Goal: Task Accomplishment & Management: Contribute content

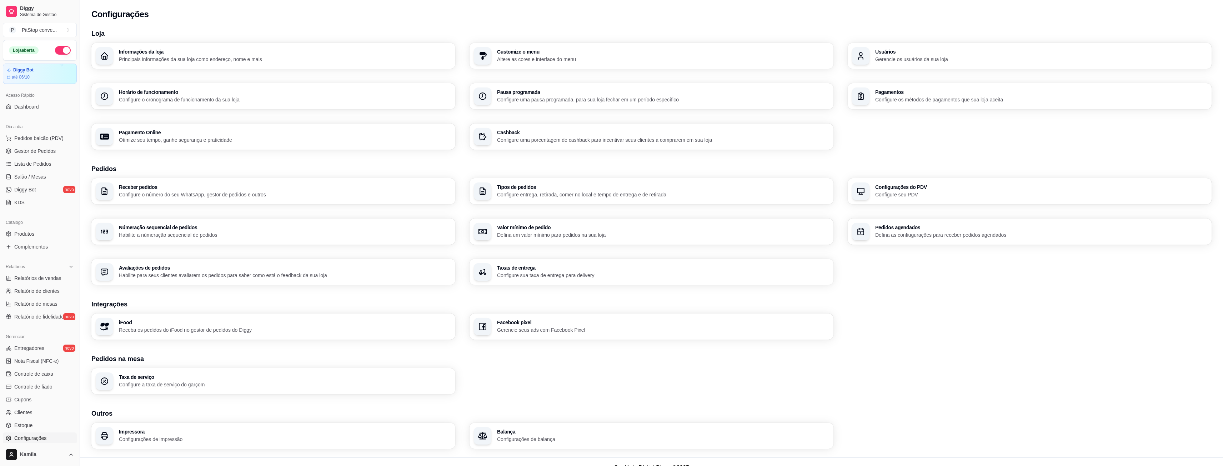
click at [243, 325] on h3 "iFood" at bounding box center [285, 322] width 332 height 5
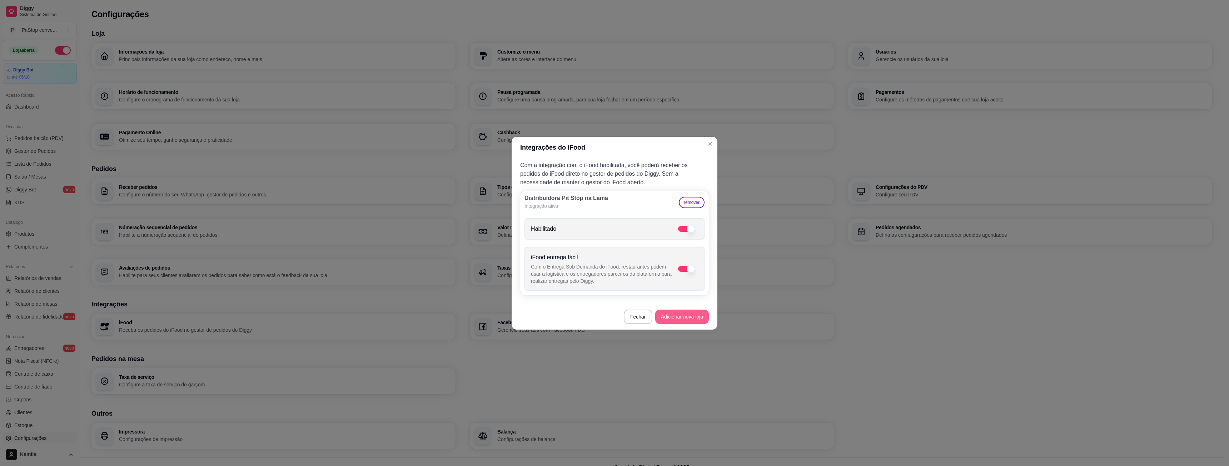
click at [682, 316] on button "Adicionar nova loja" at bounding box center [682, 317] width 54 height 14
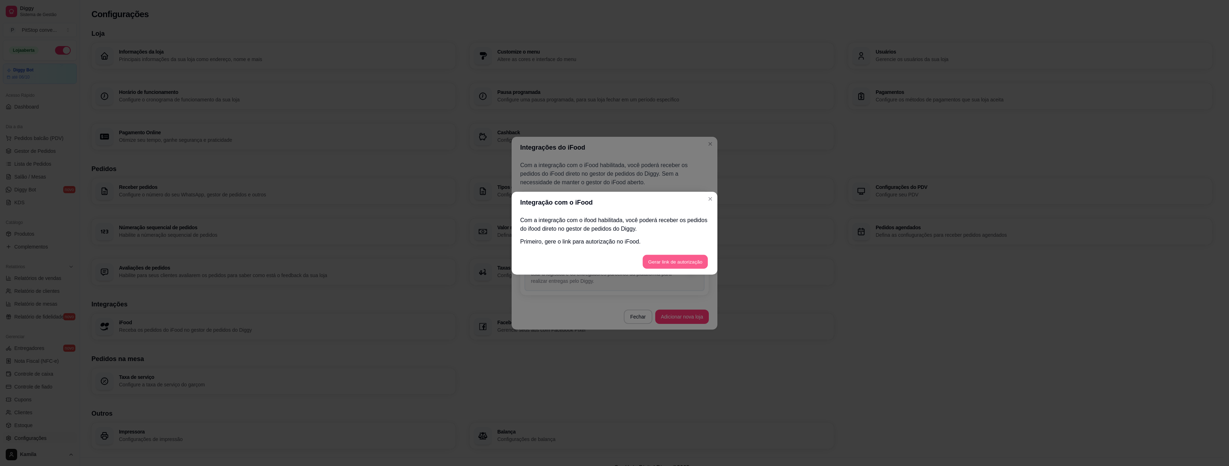
click at [670, 264] on button "Gerar link de autorização" at bounding box center [674, 262] width 65 height 14
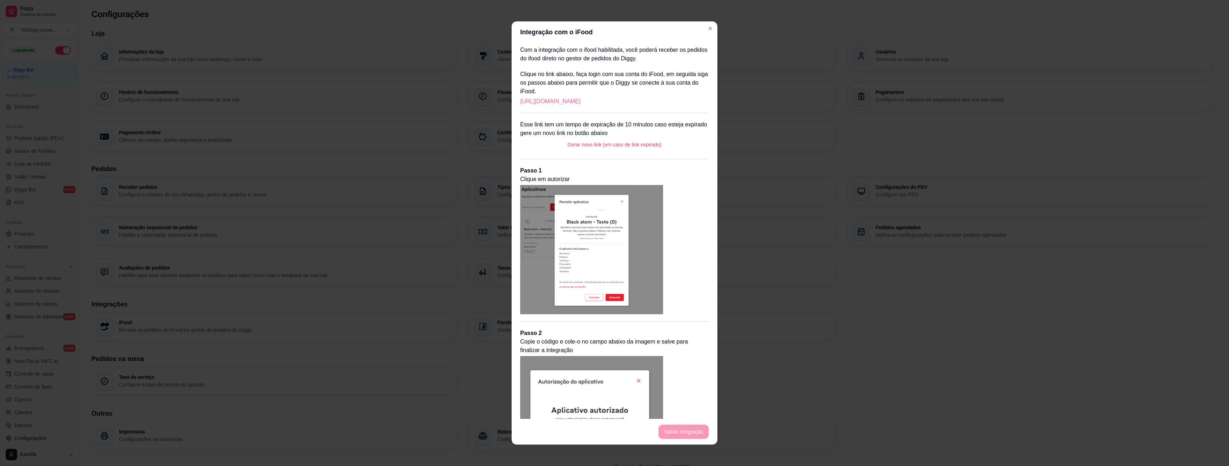
click at [580, 101] on link "https://portal.ifood.com.br/apps/code?c=LBJK-FGVQ" at bounding box center [550, 101] width 60 height 9
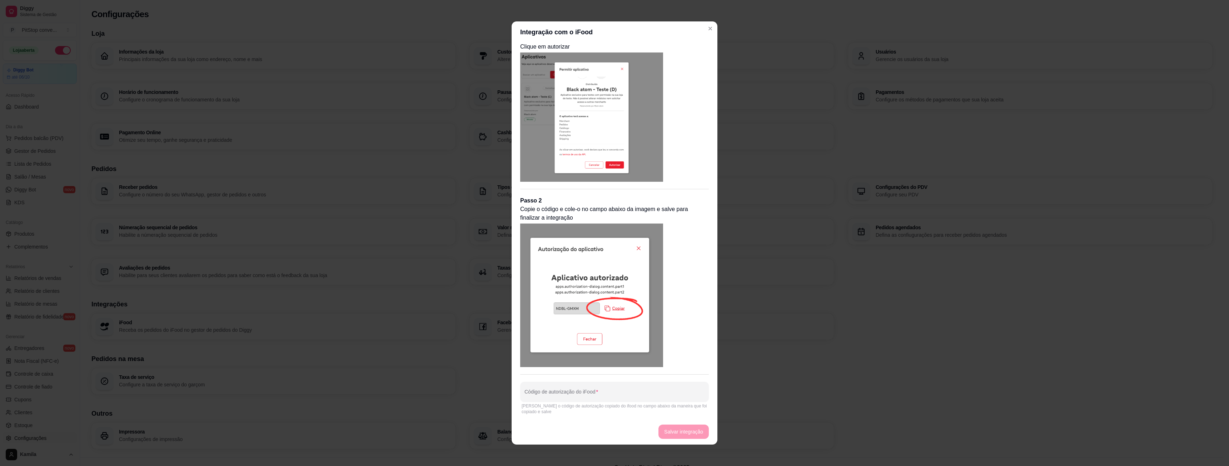
scroll to position [1, 0]
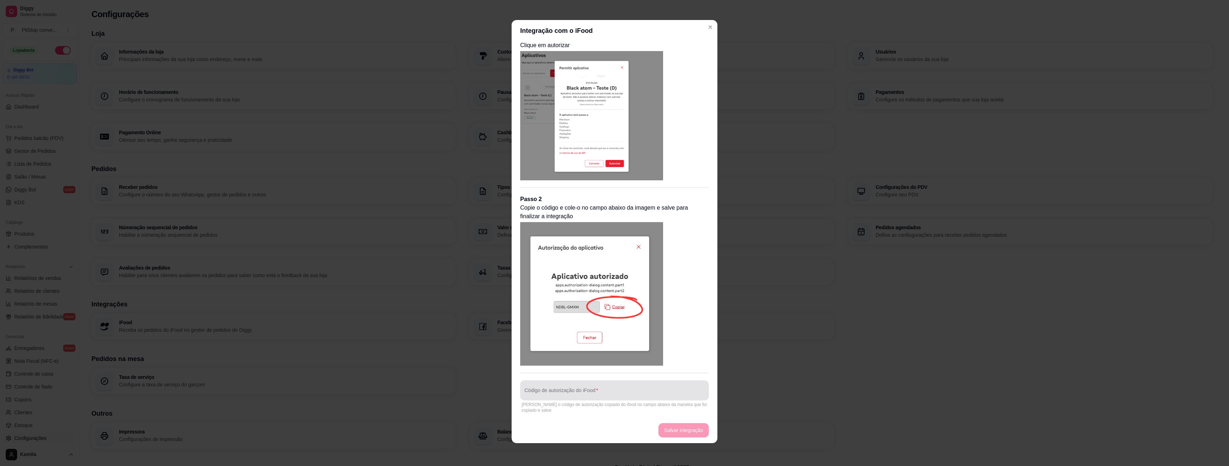
click at [577, 389] on div "Código de autorização do iFood" at bounding box center [614, 390] width 189 height 20
paste input "HQLX-JZZQ"
type input "HQLX-JZZQ"
click at [686, 435] on button "Salvar integração" at bounding box center [683, 431] width 49 height 14
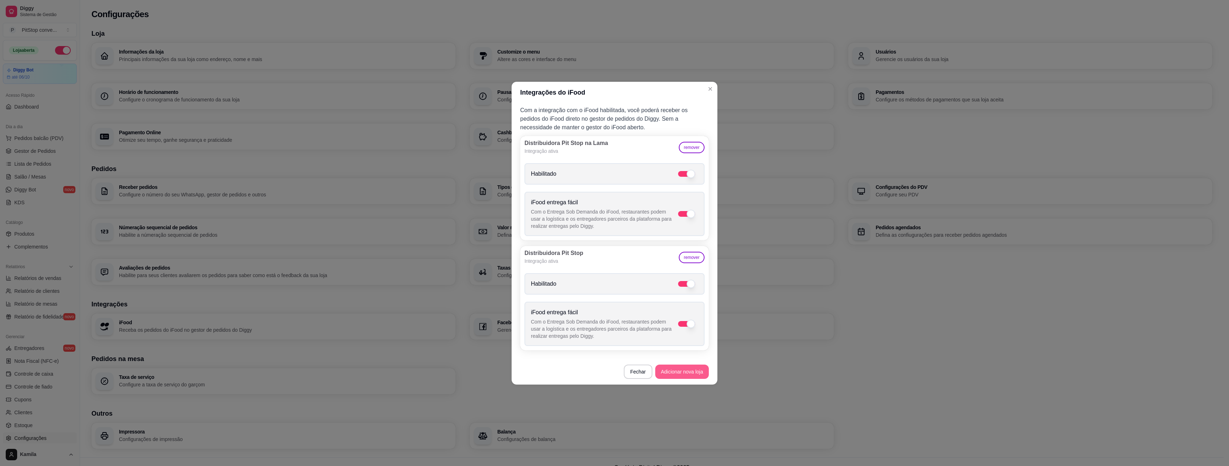
click at [680, 367] on button "Adicionar nova loja" at bounding box center [682, 372] width 54 height 14
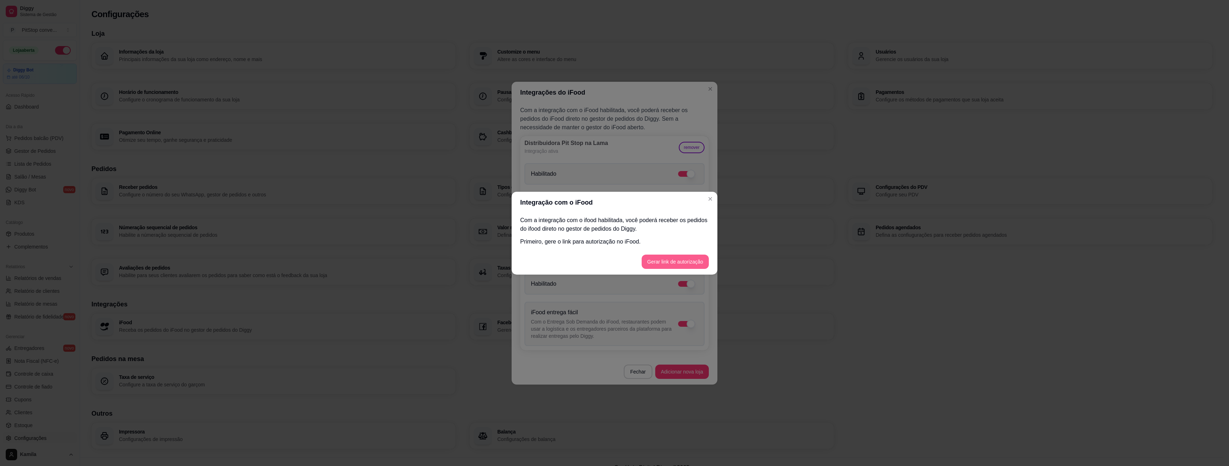
click at [664, 264] on button "Gerar link de autorização" at bounding box center [674, 262] width 67 height 14
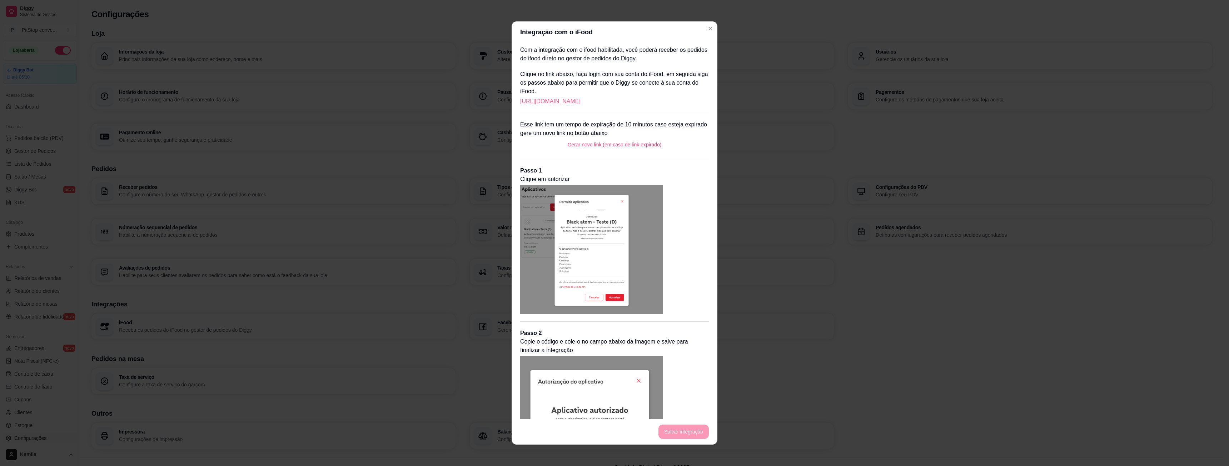
click at [580, 104] on link "https://portal.ifood.com.br/apps/code?c=GGKD-PZGH" at bounding box center [550, 101] width 60 height 9
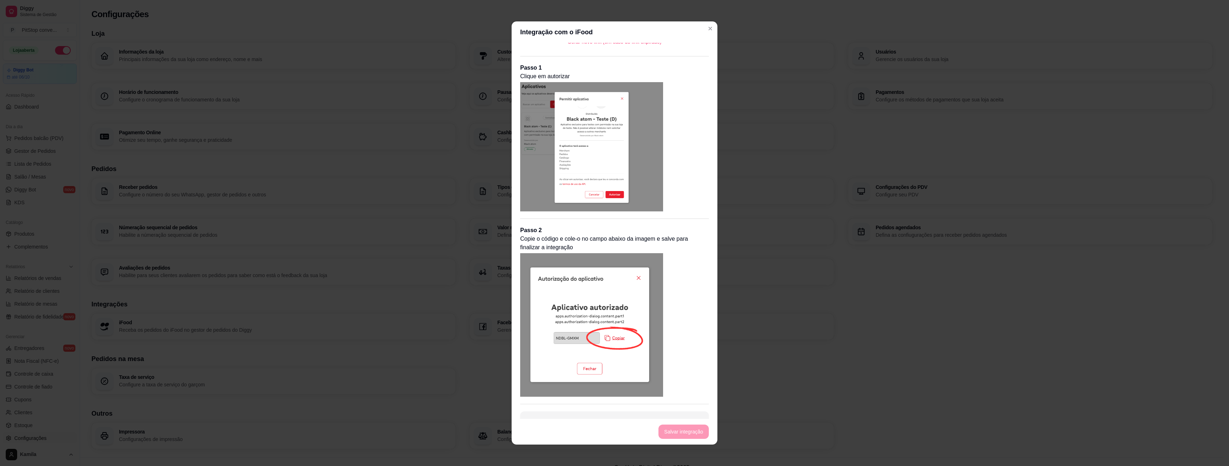
scroll to position [132, 0]
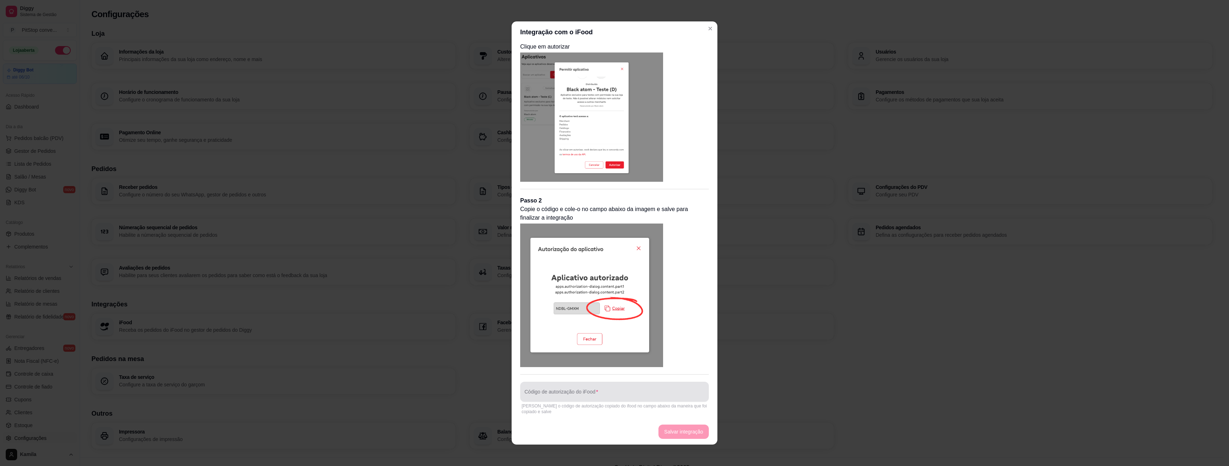
click at [566, 390] on div at bounding box center [614, 392] width 180 height 14
paste input "GGWR-WJQW"
type input "GGWR-WJQW"
click at [677, 437] on button "Salvar integração" at bounding box center [683, 432] width 50 height 14
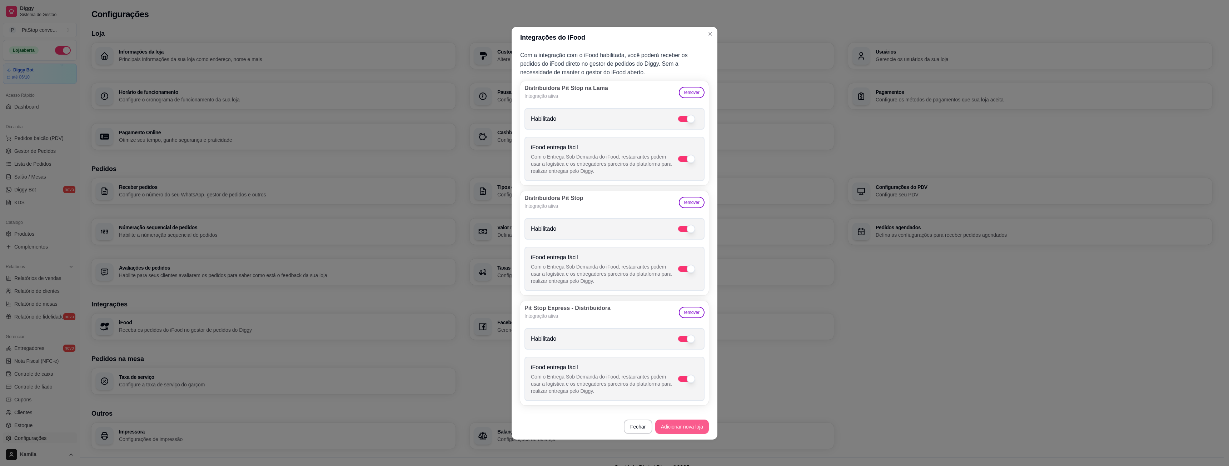
click at [694, 425] on button "Adicionar nova loja" at bounding box center [682, 427] width 54 height 14
click at [679, 424] on button "Adicionar nova loja" at bounding box center [682, 427] width 52 height 14
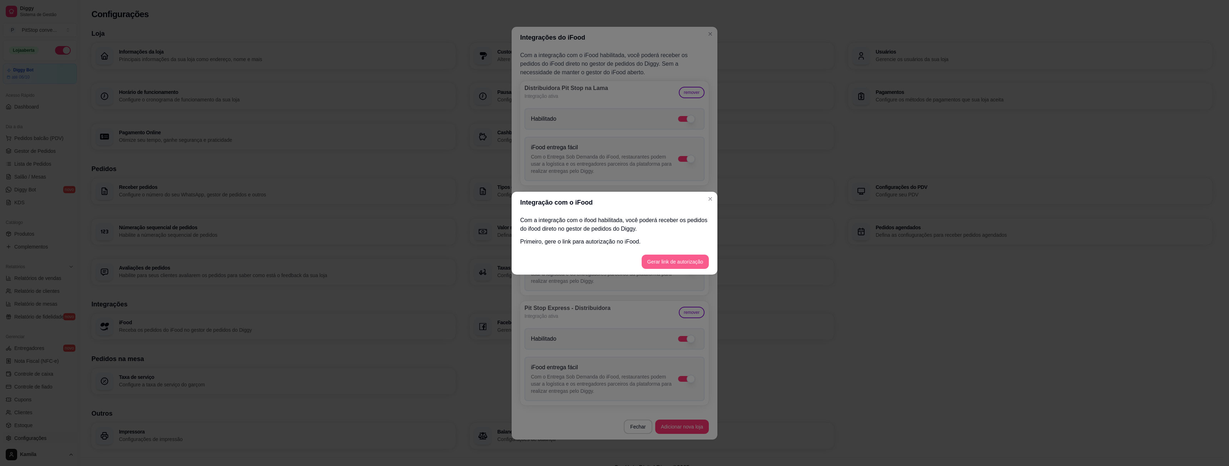
click at [675, 260] on button "Gerar link de autorização" at bounding box center [674, 262] width 67 height 14
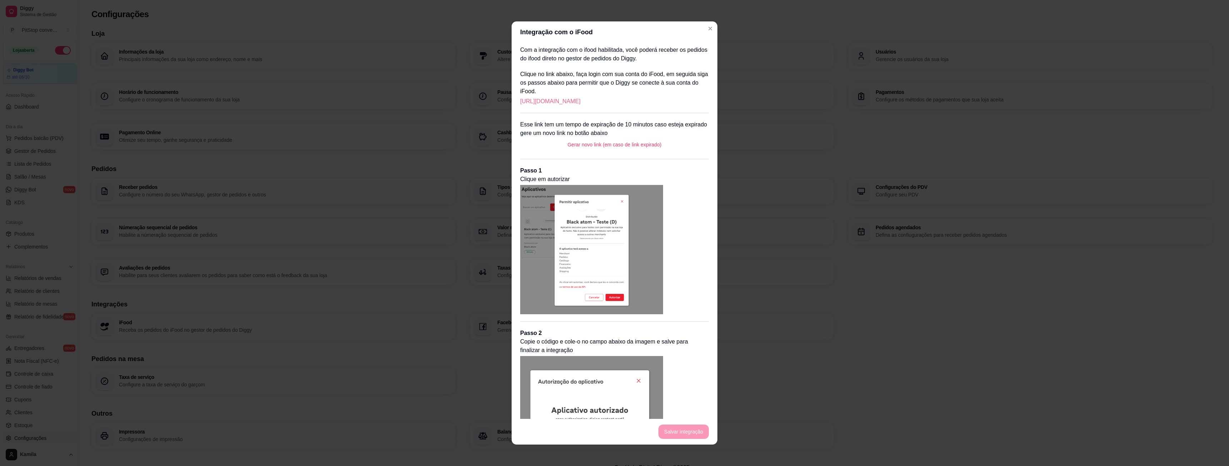
click at [580, 101] on link "https://portal.ifood.com.br/apps/code?c=FLQW-MMZT" at bounding box center [550, 101] width 60 height 9
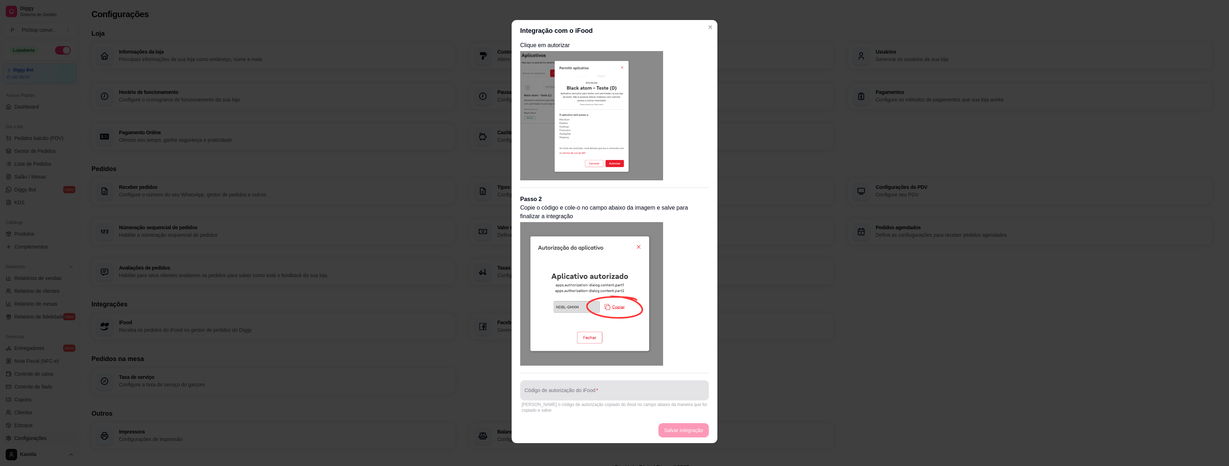
click at [595, 391] on input "Código de autorização do iFood" at bounding box center [614, 393] width 180 height 7
paste input "VXXG-NBXQ"
type input "VXXG-NBXQ"
click at [667, 433] on button "Salvar integração" at bounding box center [683, 431] width 49 height 14
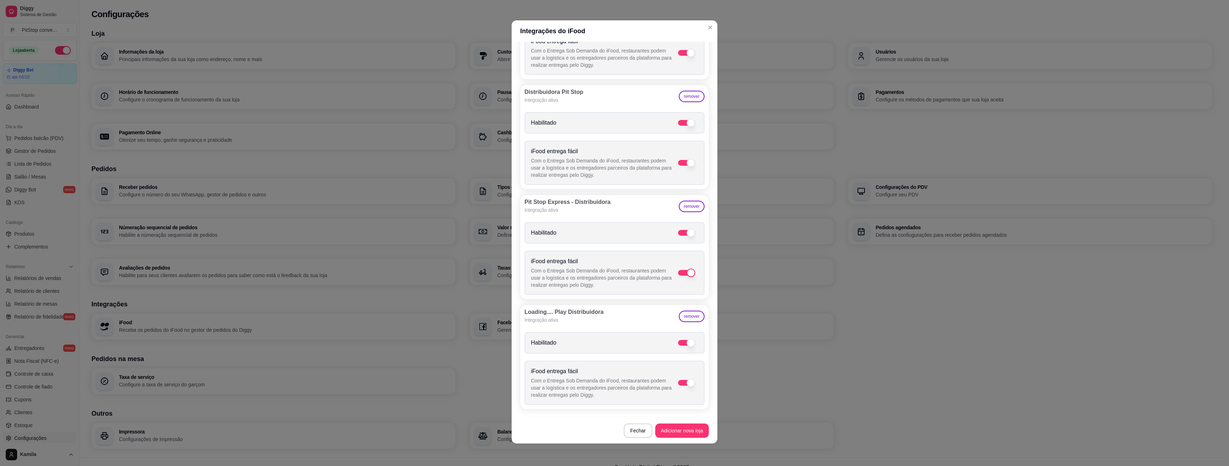
scroll to position [1, 0]
click at [681, 429] on button "Adicionar nova loja" at bounding box center [682, 430] width 54 height 14
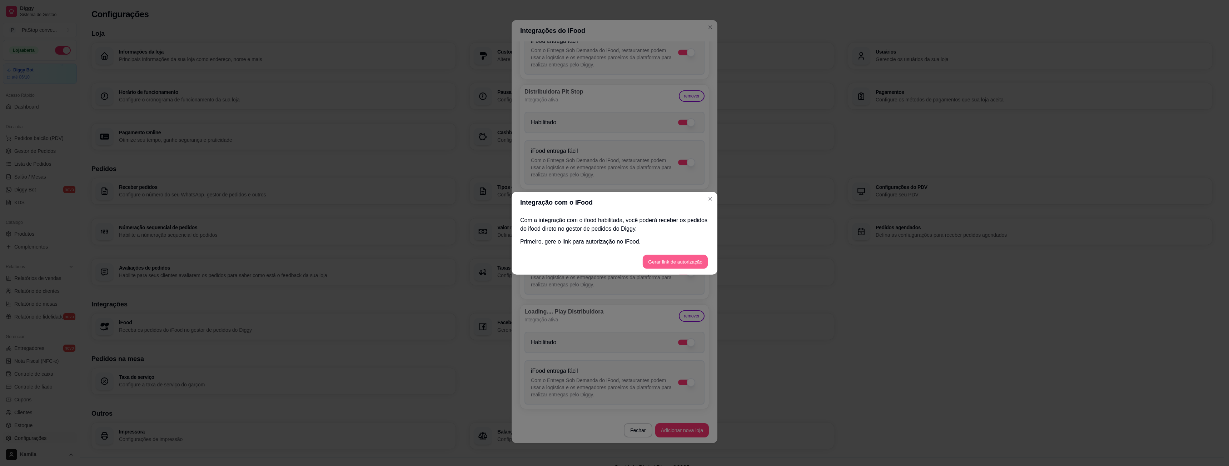
click at [684, 264] on button "Gerar link de autorização" at bounding box center [674, 262] width 65 height 14
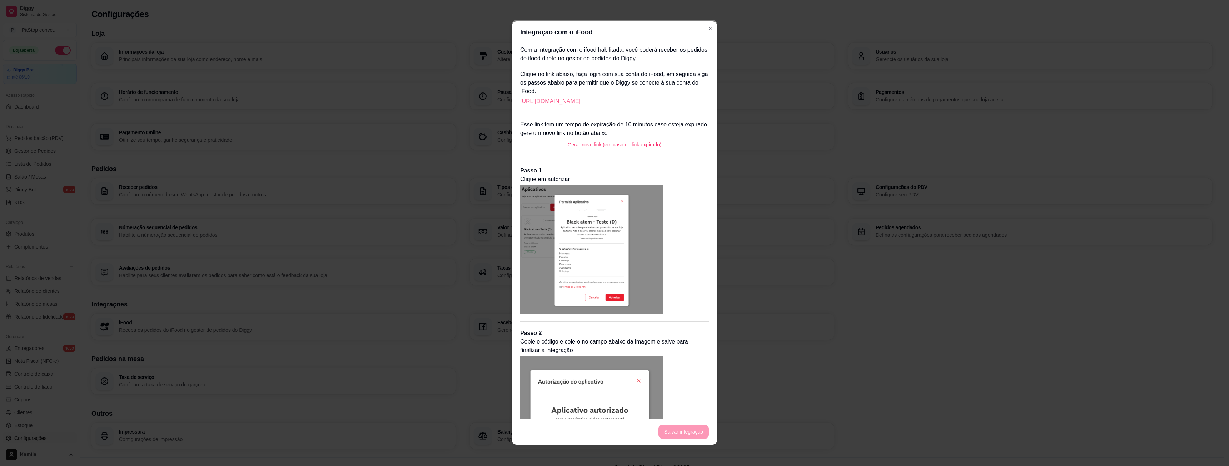
click at [580, 104] on link "https://portal.ifood.com.br/apps/code?c=TJCC-QGQS" at bounding box center [550, 101] width 60 height 9
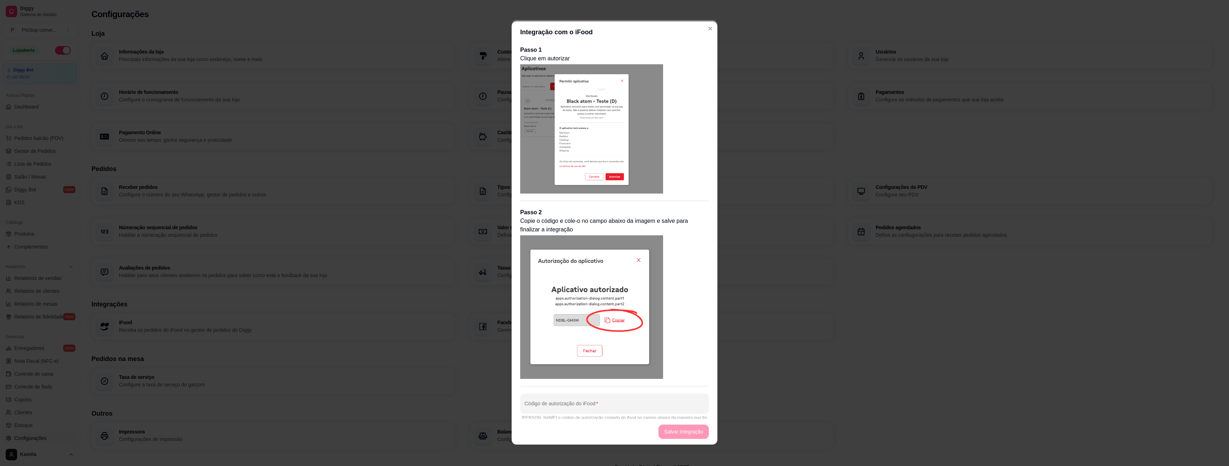
scroll to position [132, 0]
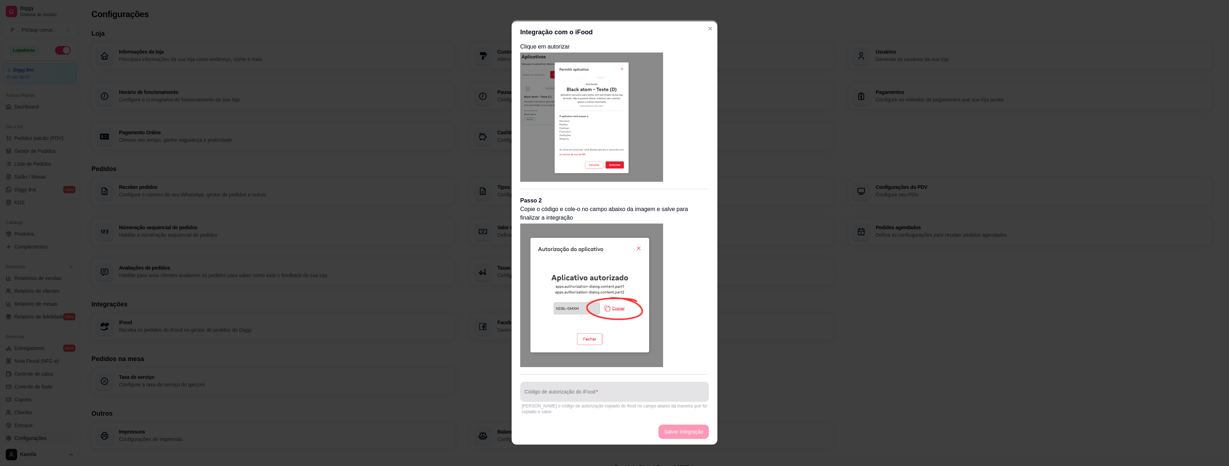
click at [599, 390] on div at bounding box center [614, 392] width 180 height 14
paste input "CPDN-FWWJ"
type input "CPDN-FWWJ"
click at [670, 436] on button "Salvar integração" at bounding box center [683, 432] width 50 height 14
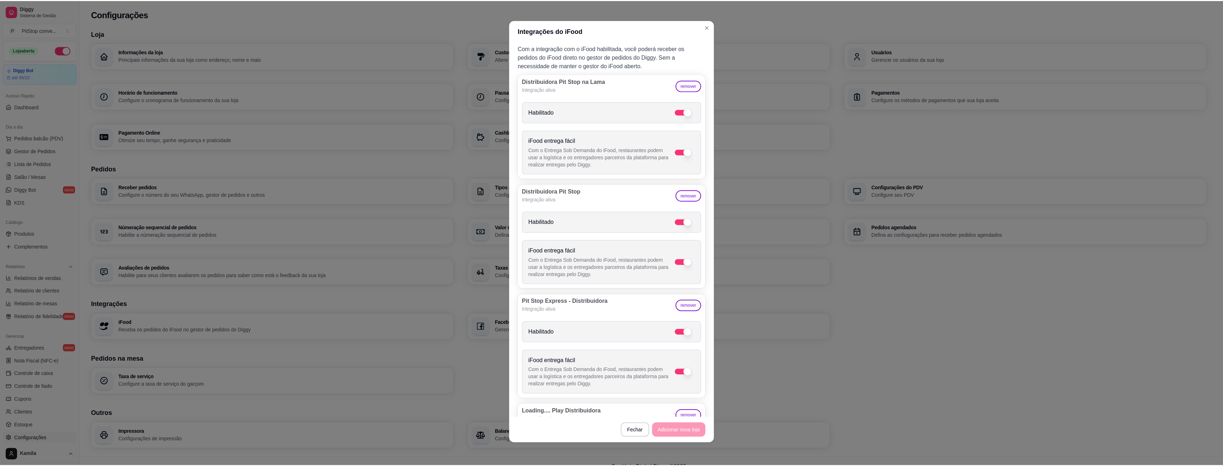
scroll to position [0, 0]
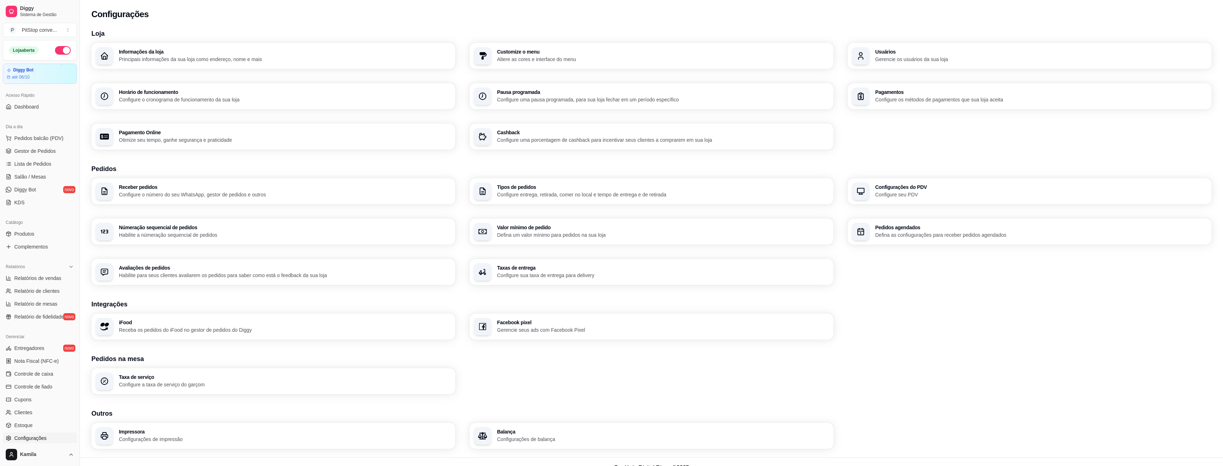
click at [521, 190] on h3 "Tipos de pedidos" at bounding box center [663, 187] width 332 height 5
click at [32, 155] on link "Gestor de Pedidos" at bounding box center [40, 150] width 74 height 11
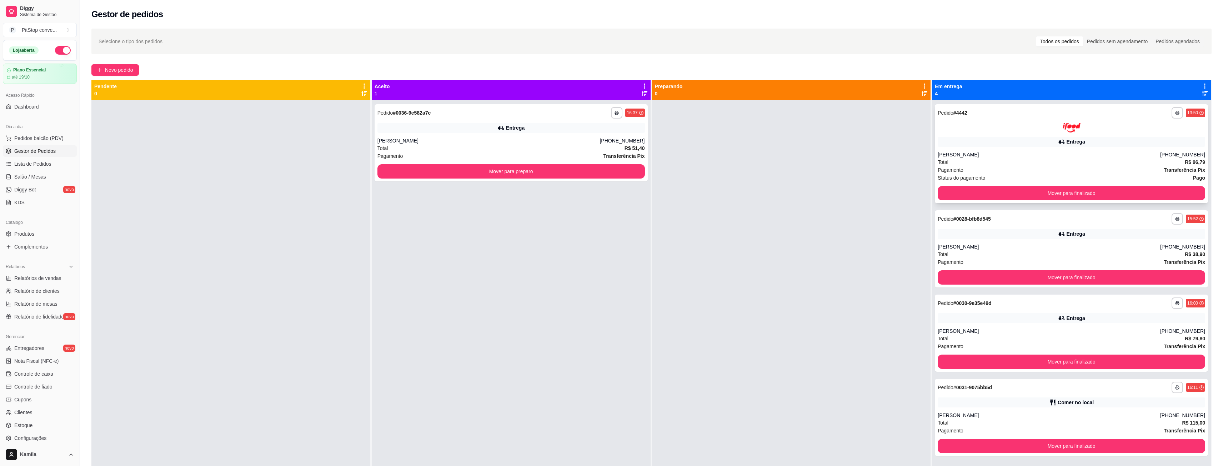
click at [1064, 147] on div "**********" at bounding box center [1071, 153] width 273 height 99
click at [1132, 146] on div "**********" at bounding box center [1071, 153] width 273 height 99
click at [583, 130] on div "Entrega" at bounding box center [510, 128] width 267 height 10
click at [45, 277] on span "Relatórios de vendas" at bounding box center [37, 278] width 47 height 7
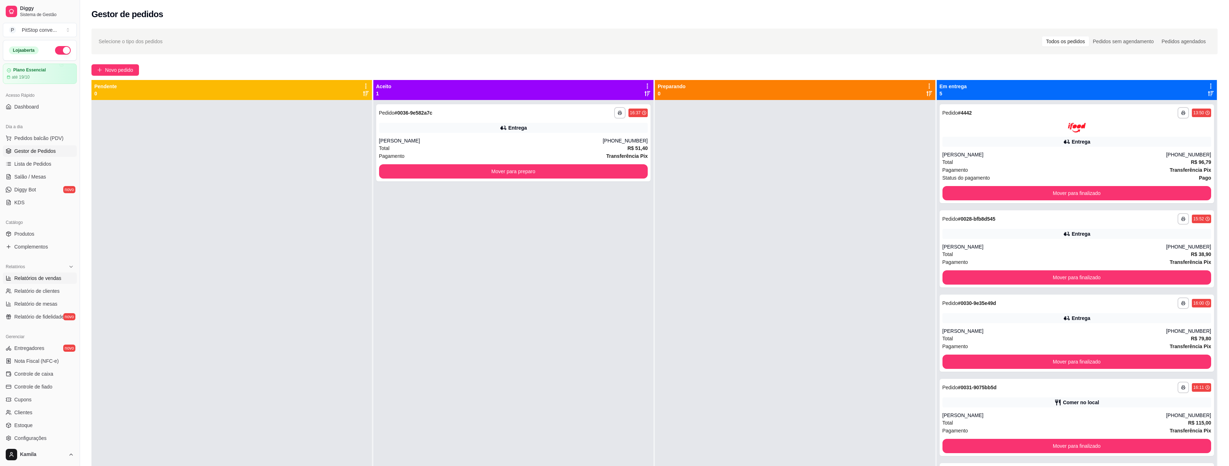
select select "ALL"
select select "0"
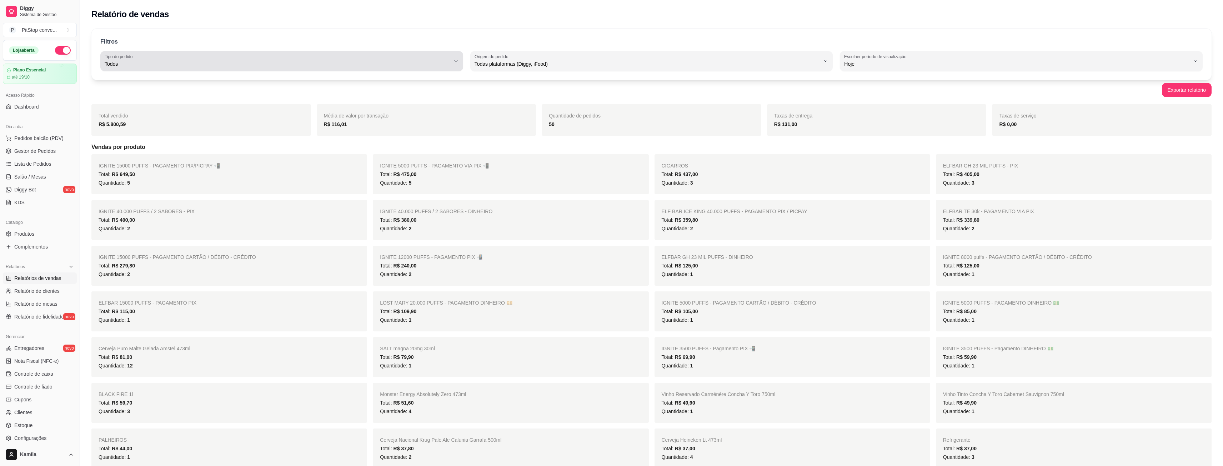
click at [205, 61] on span "Todos" at bounding box center [278, 63] width 346 height 7
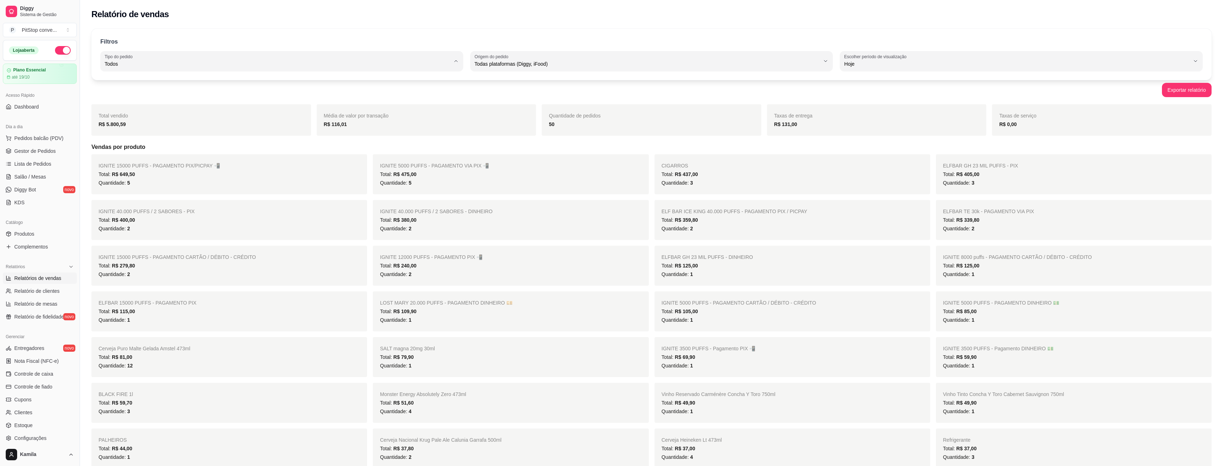
click at [176, 79] on span "Todos" at bounding box center [278, 80] width 330 height 7
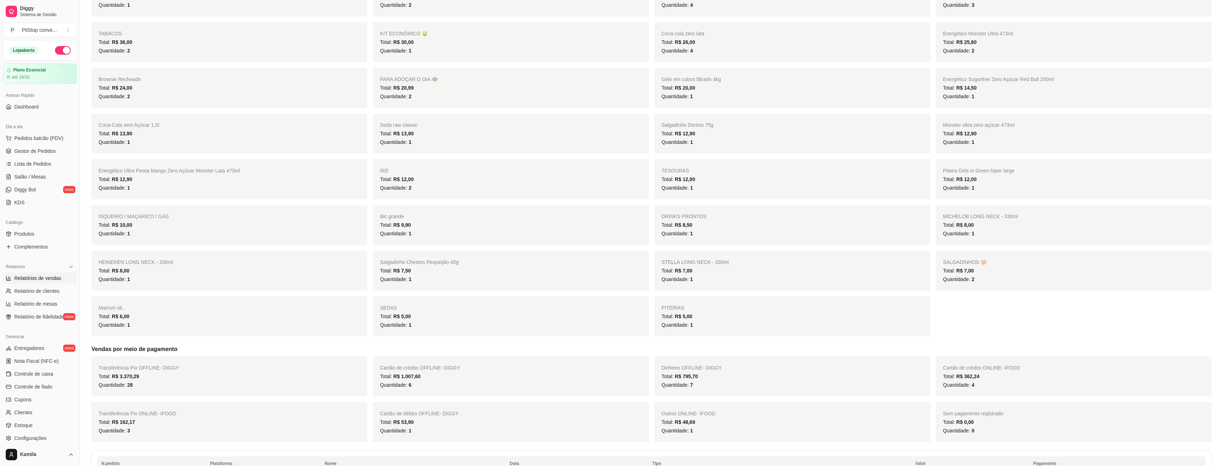
scroll to position [332, 0]
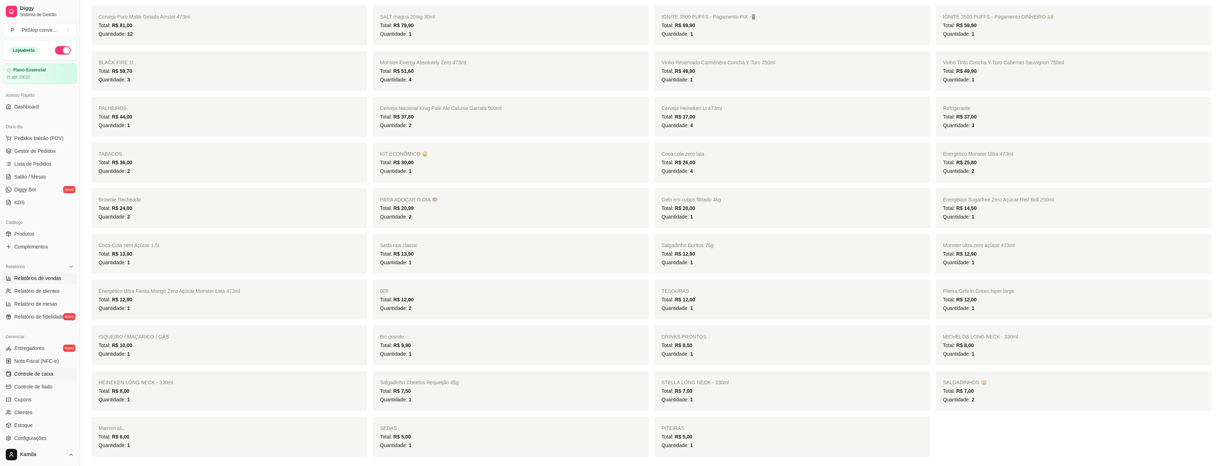
click at [50, 371] on span "Controle de caixa" at bounding box center [33, 373] width 39 height 7
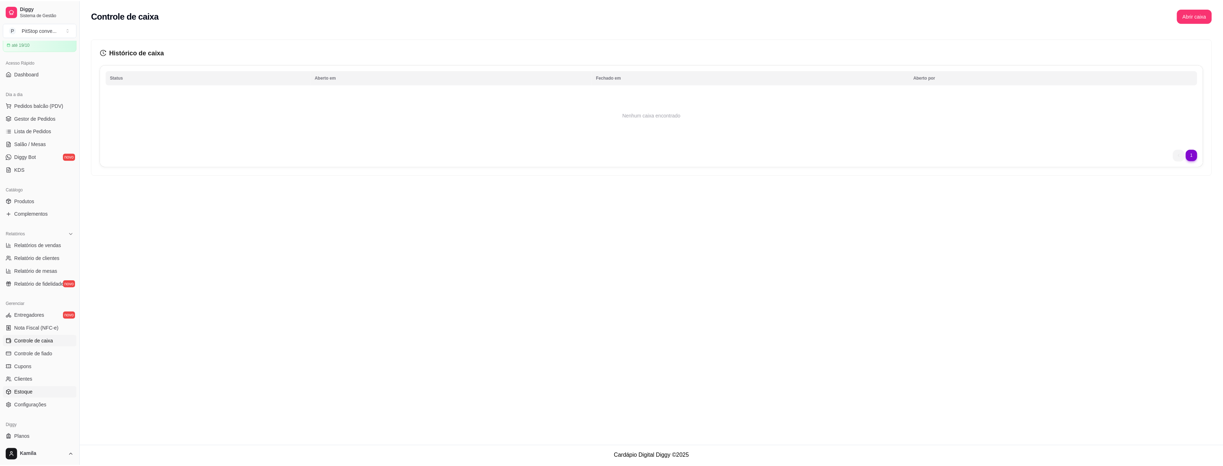
scroll to position [36, 0]
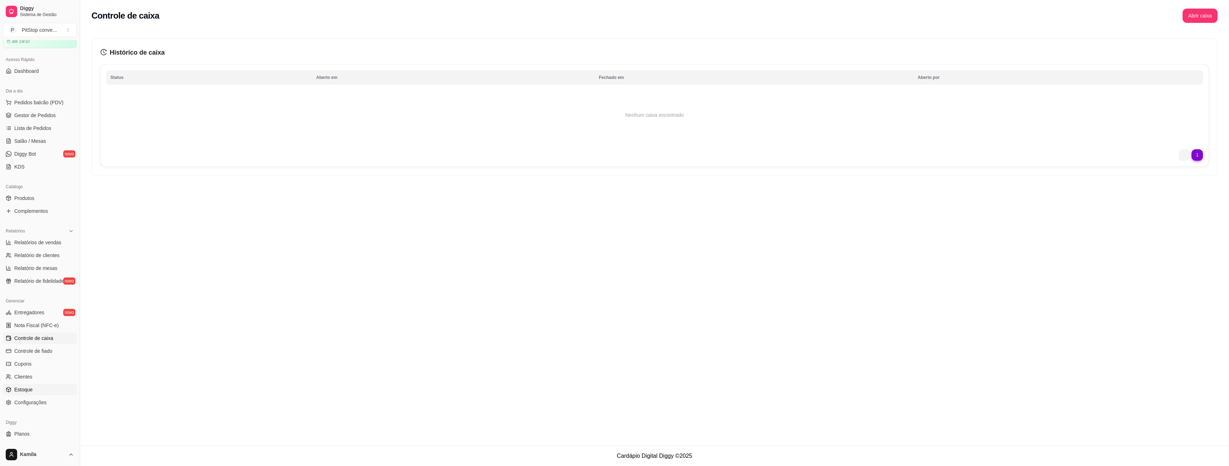
click at [29, 386] on span "Estoque" at bounding box center [23, 389] width 18 height 7
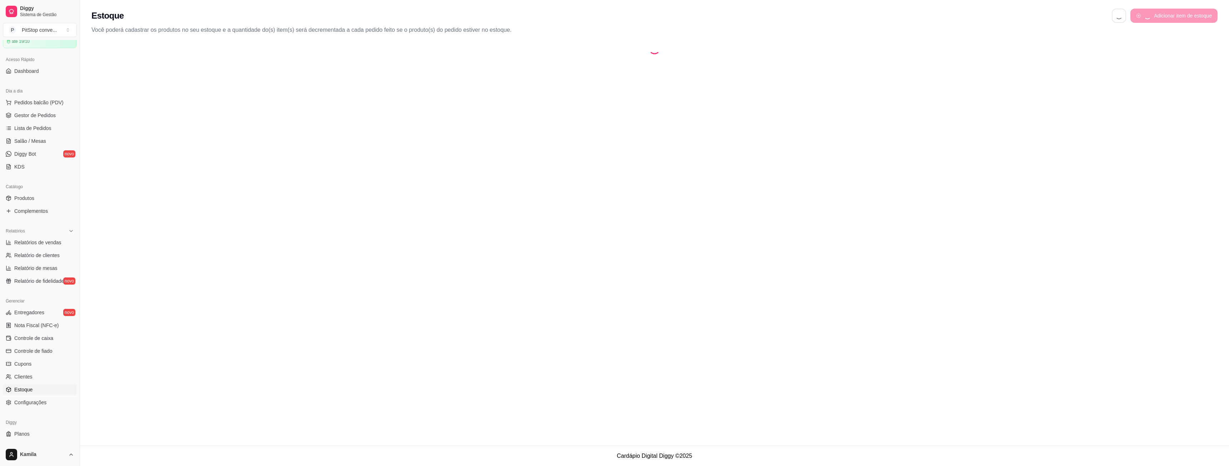
select select "QUANTITY_ORDER"
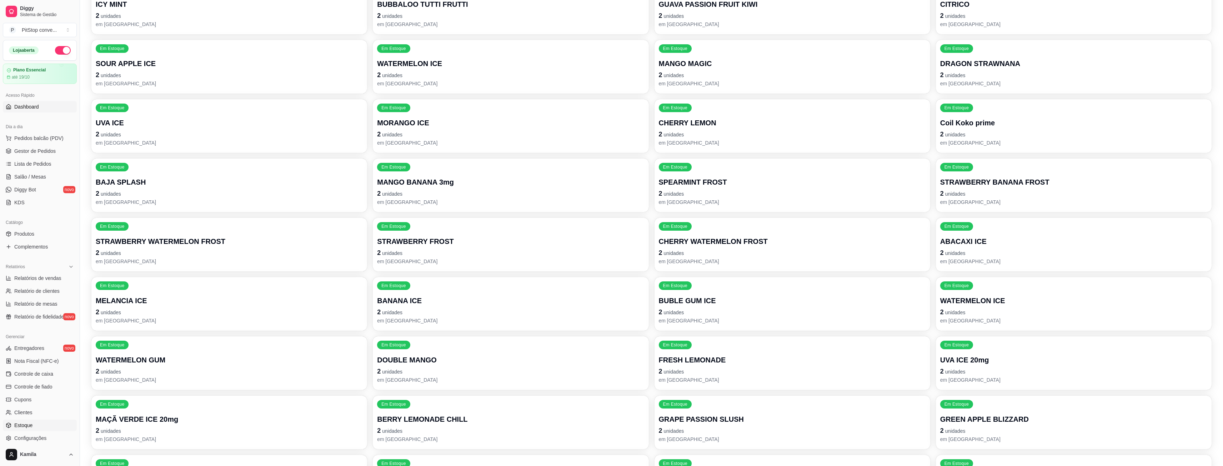
click at [24, 107] on span "Dashboard" at bounding box center [26, 106] width 25 height 7
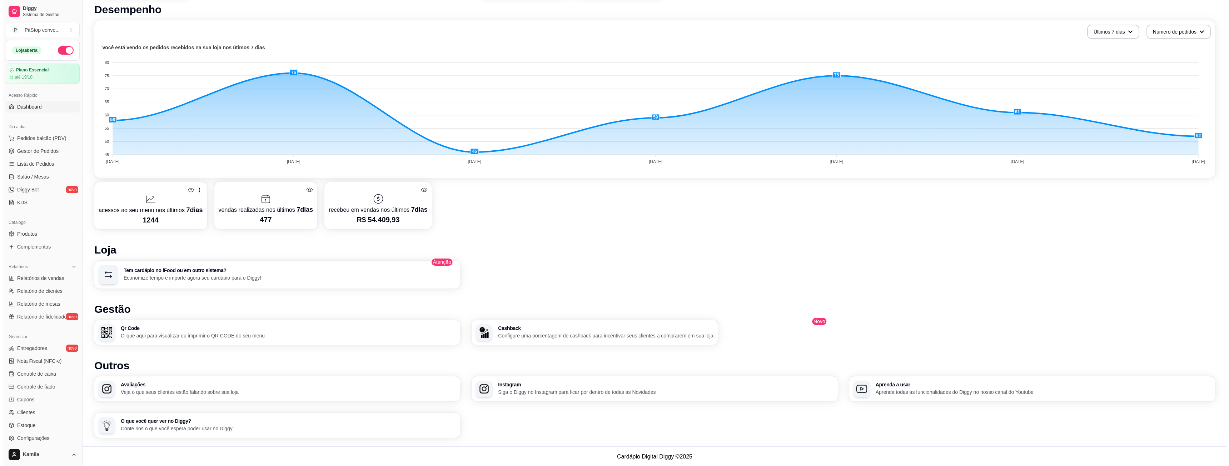
scroll to position [156, 0]
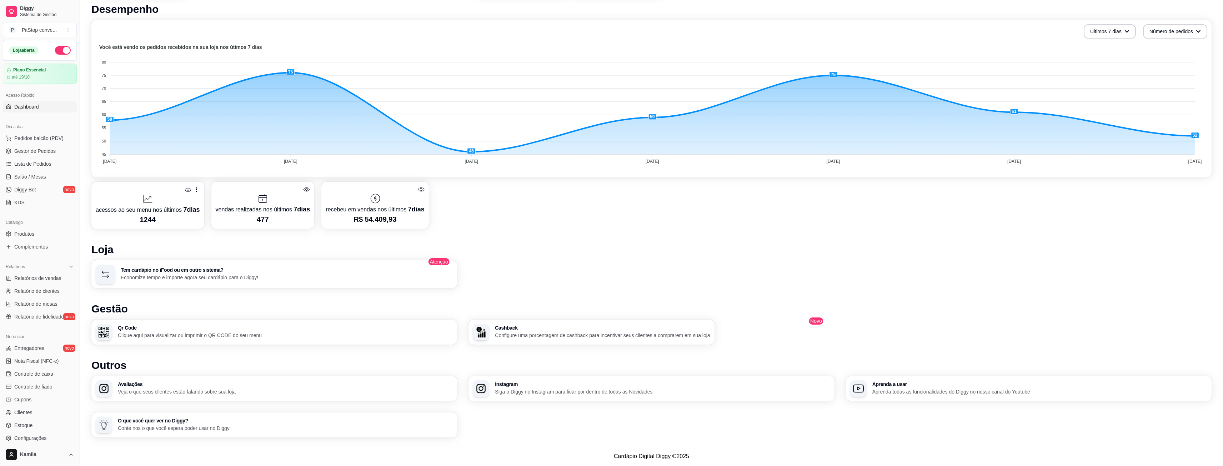
click at [175, 383] on h3 "Avaliações" at bounding box center [285, 384] width 335 height 5
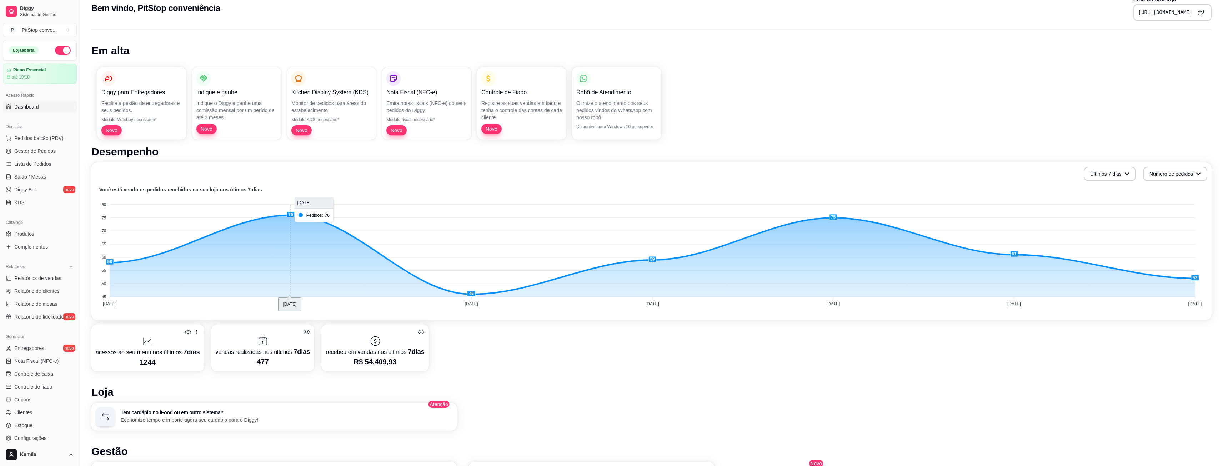
scroll to position [13, 0]
click at [335, 109] on p "Monitor de pedidos para áreas do estabelecimento" at bounding box center [331, 107] width 81 height 14
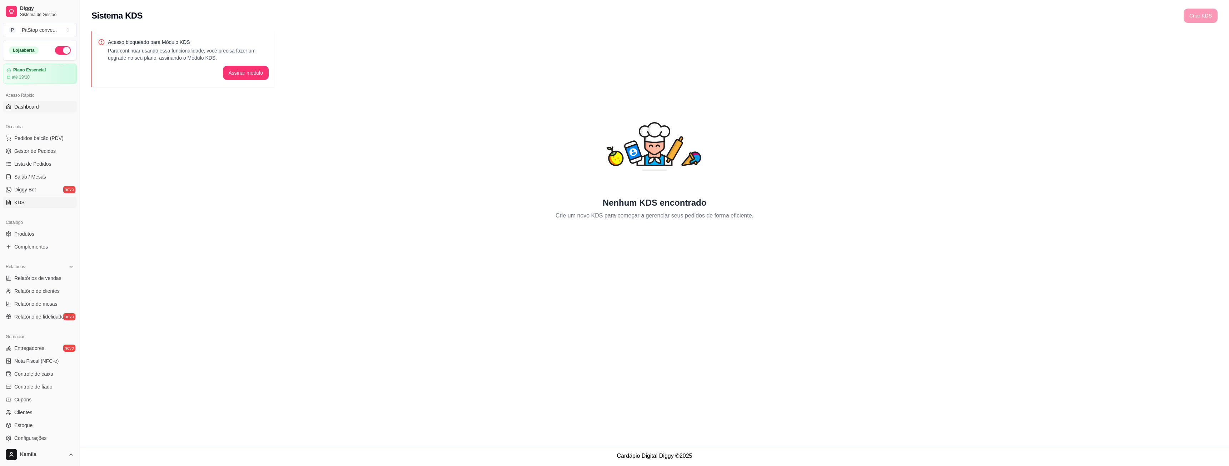
click at [26, 110] on span "Dashboard" at bounding box center [26, 106] width 25 height 7
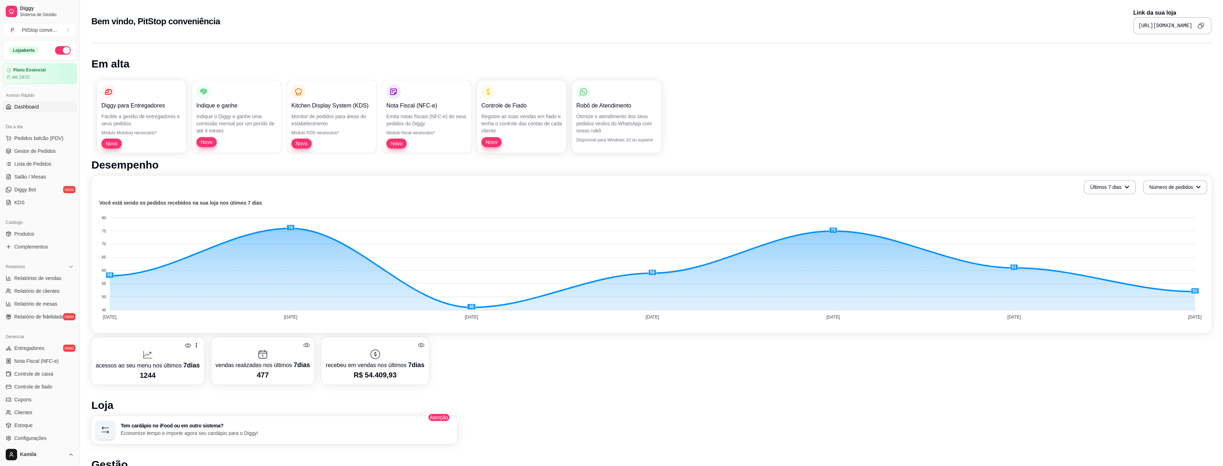
click at [614, 119] on p "Otimize o atendimento dos seus pedidos vindos do WhatsApp com nosso robô" at bounding box center [616, 123] width 81 height 21
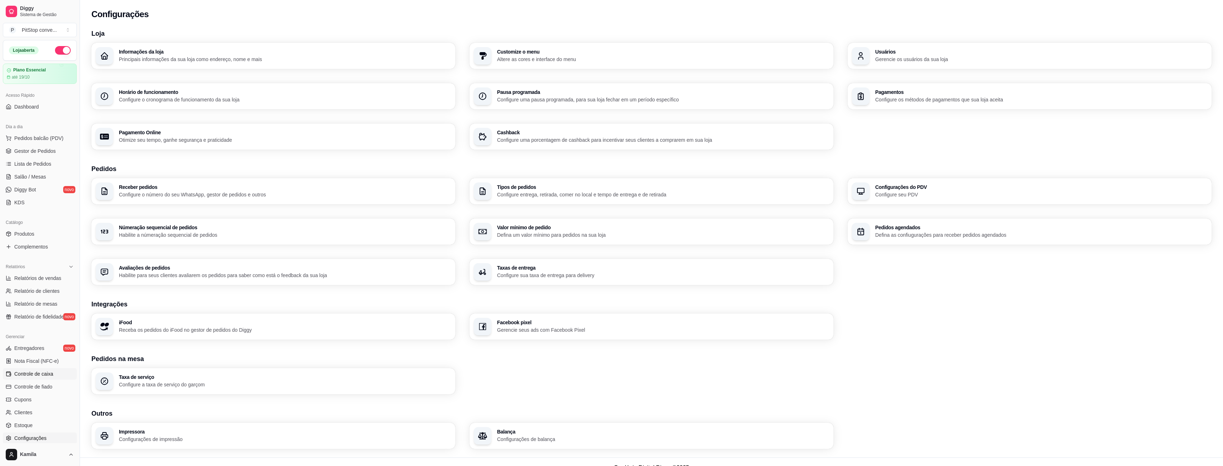
click at [52, 371] on span "Controle de caixa" at bounding box center [33, 373] width 39 height 7
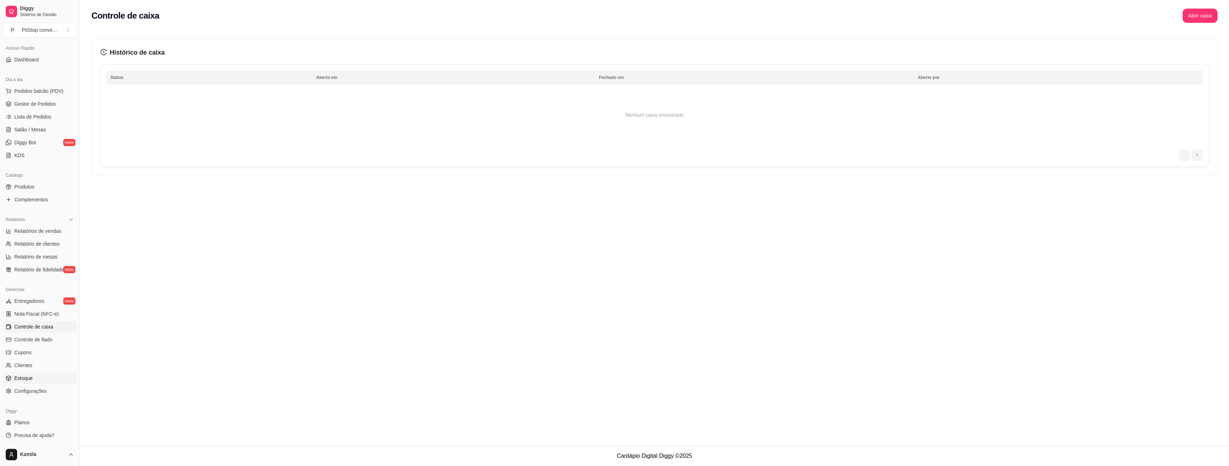
scroll to position [48, 0]
click at [29, 355] on span "Cupons" at bounding box center [22, 351] width 17 height 7
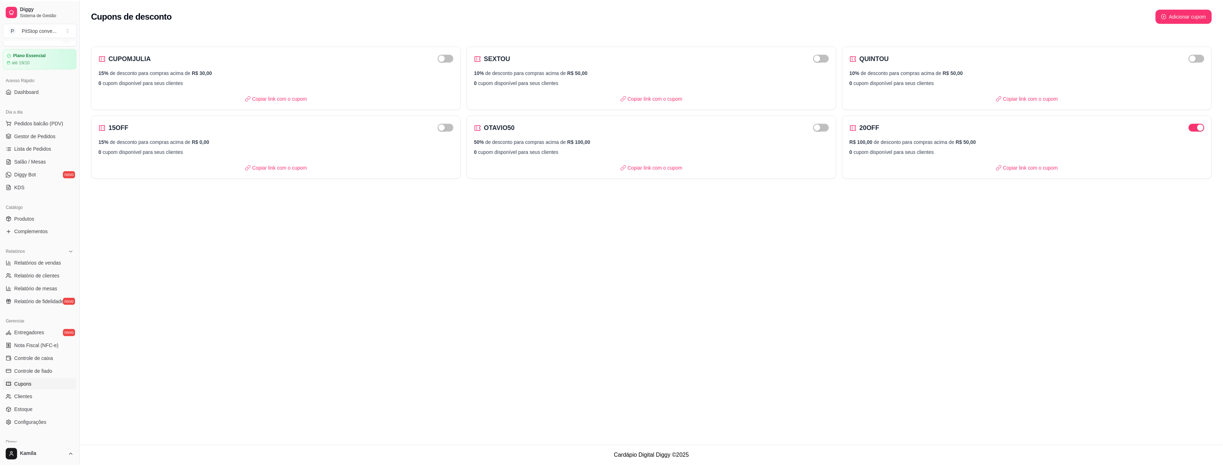
scroll to position [12, 0]
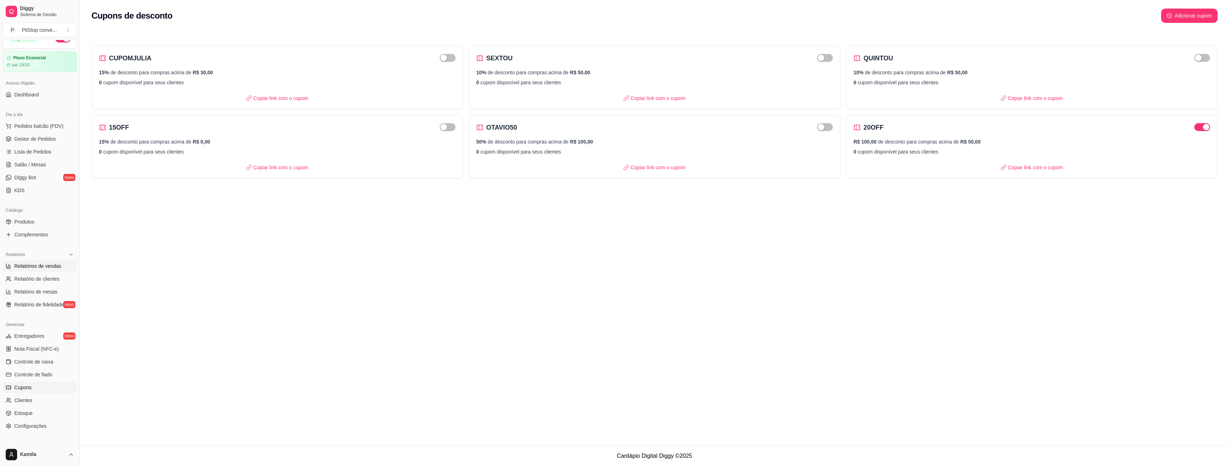
click at [49, 268] on span "Relatórios de vendas" at bounding box center [37, 265] width 47 height 7
select select "ALL"
select select "0"
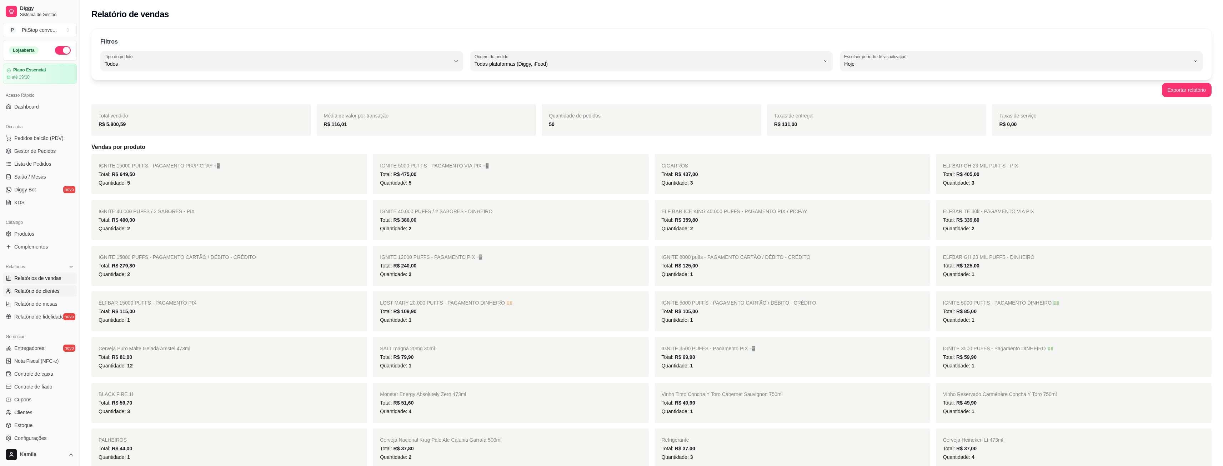
click at [49, 287] on link "Relatório de clientes" at bounding box center [40, 290] width 74 height 11
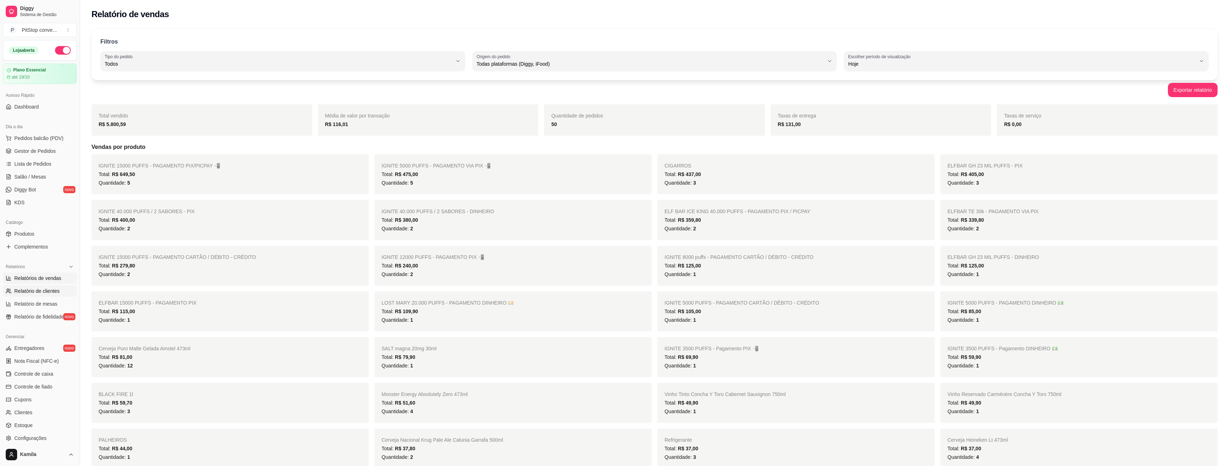
select select "30"
select select "HIGHEST_TOTAL_SPENT_WITH_ORDERS"
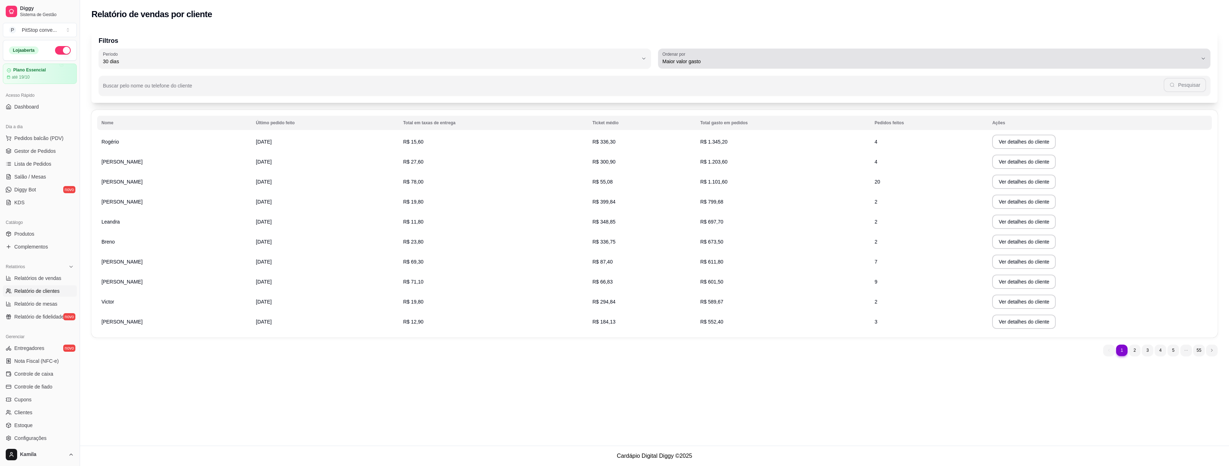
click at [696, 55] on div "Maior valor gasto" at bounding box center [929, 58] width 535 height 14
click at [509, 346] on div "1 1 2 3 4 5 55" at bounding box center [654, 350] width 1126 height 11
click at [1027, 144] on button "Ver detalhes do cliente" at bounding box center [1024, 142] width 64 height 14
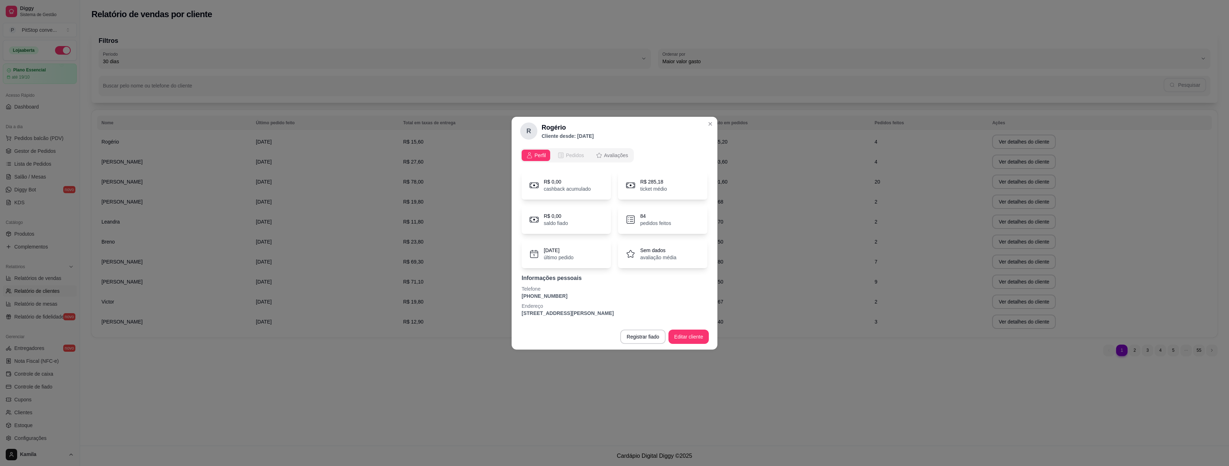
click at [574, 155] on span "Pedidos" at bounding box center [575, 155] width 18 height 7
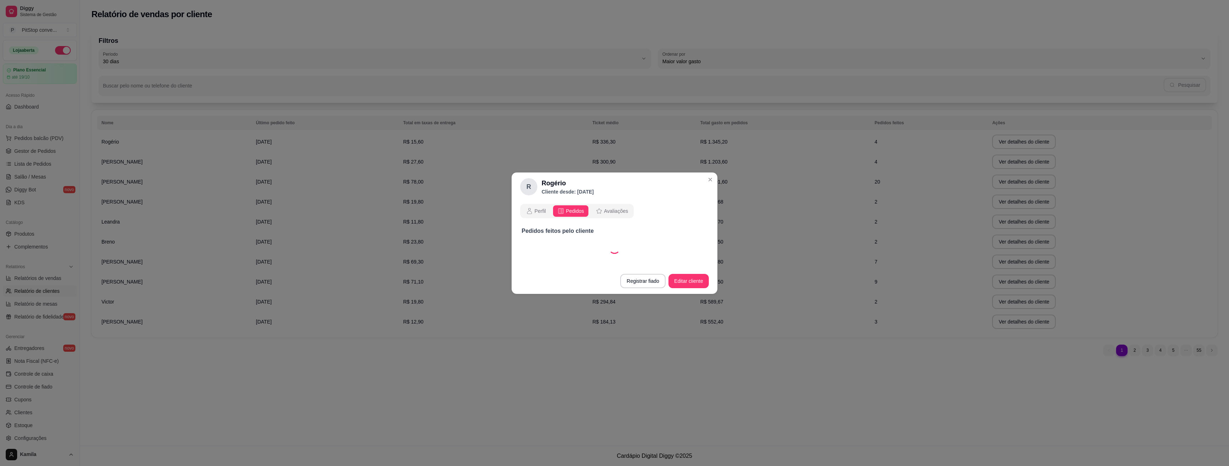
select select "30"
select select "ALL"
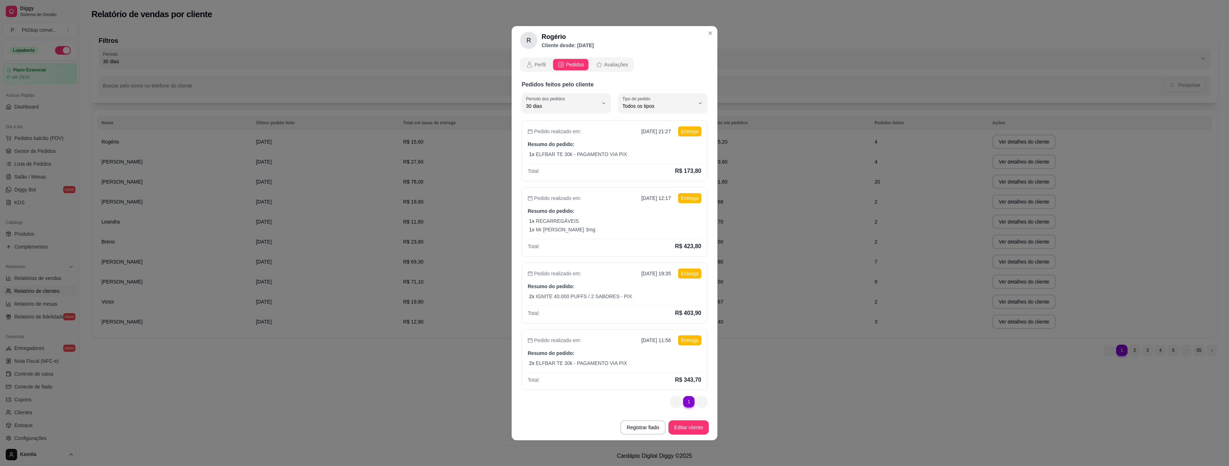
click at [615, 58] on div "Perfil Pedidos Avaliações" at bounding box center [577, 64] width 114 height 14
click at [614, 63] on span "Avaliações" at bounding box center [616, 64] width 24 height 7
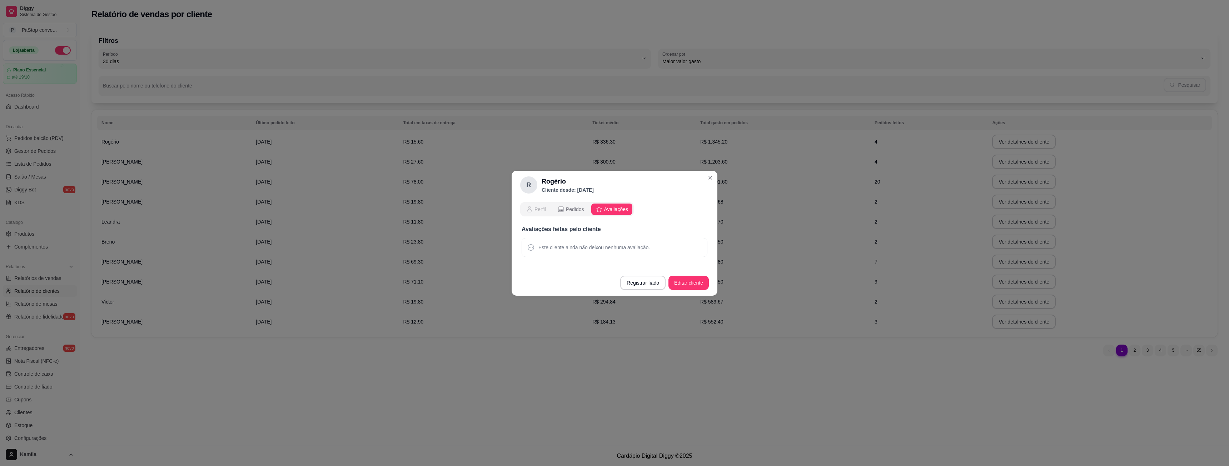
click at [536, 206] on span "Perfil" at bounding box center [539, 209] width 11 height 7
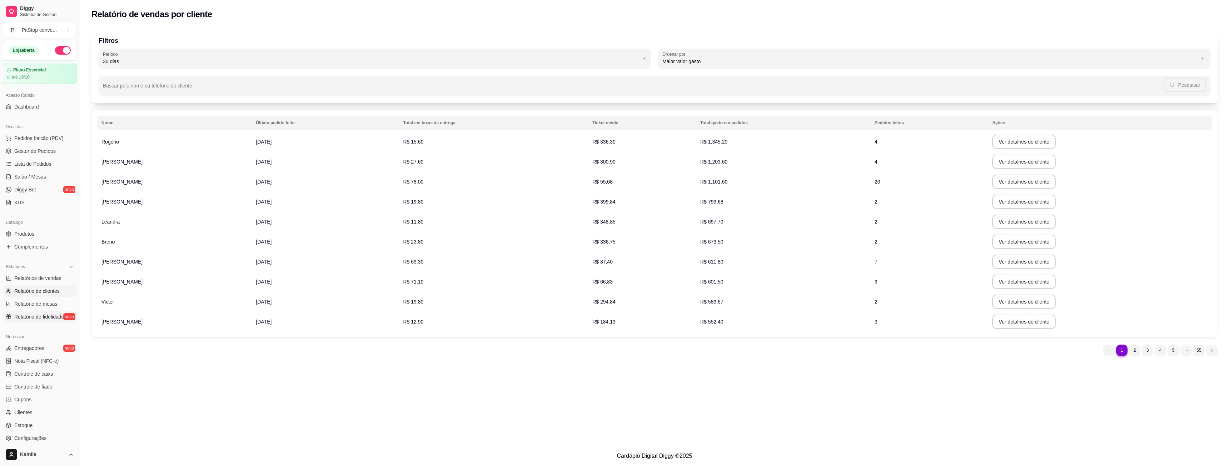
click at [40, 319] on span "Relatório de fidelidade" at bounding box center [39, 316] width 50 height 7
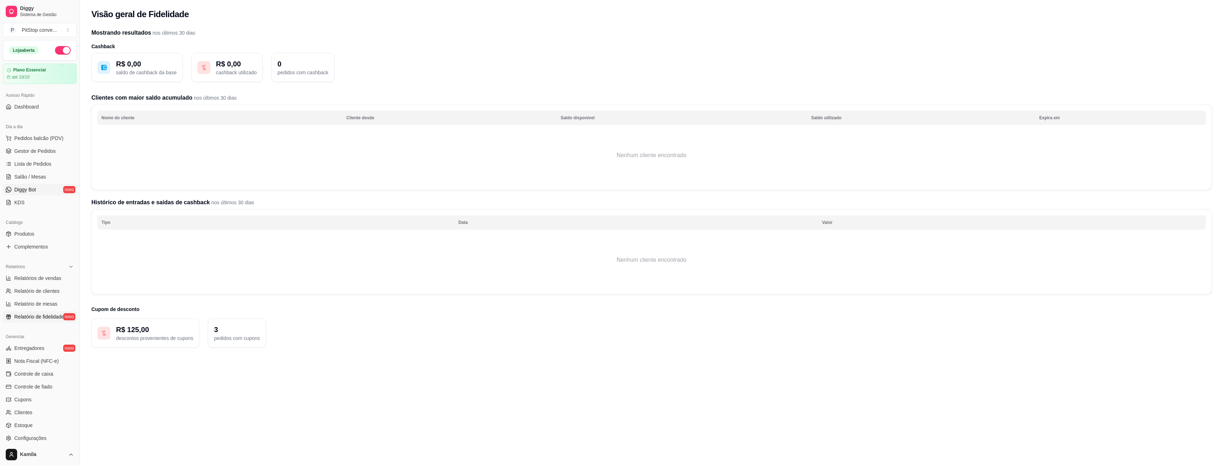
click at [34, 194] on link "Diggy Bot novo" at bounding box center [40, 189] width 74 height 11
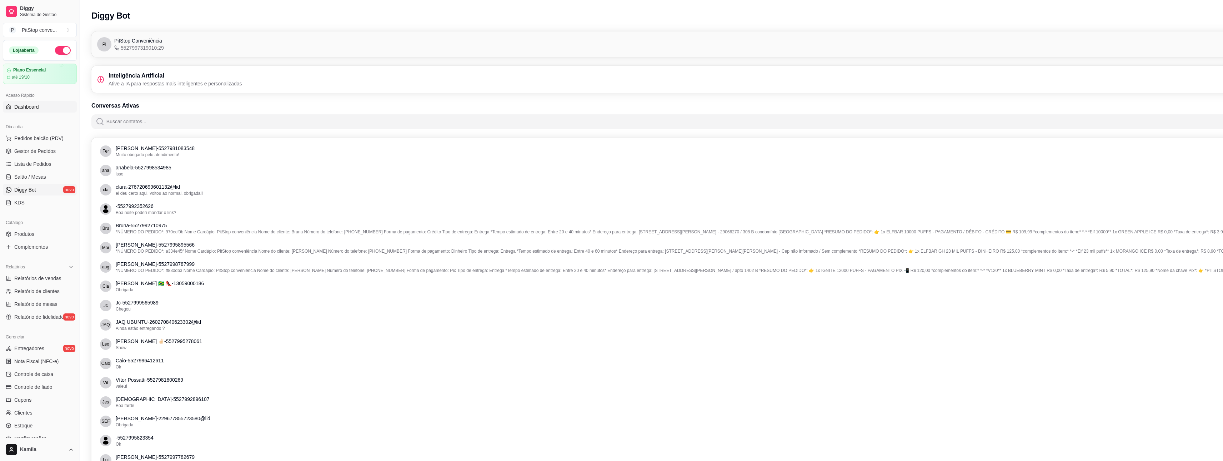
click at [31, 106] on span "Dashboard" at bounding box center [26, 106] width 25 height 7
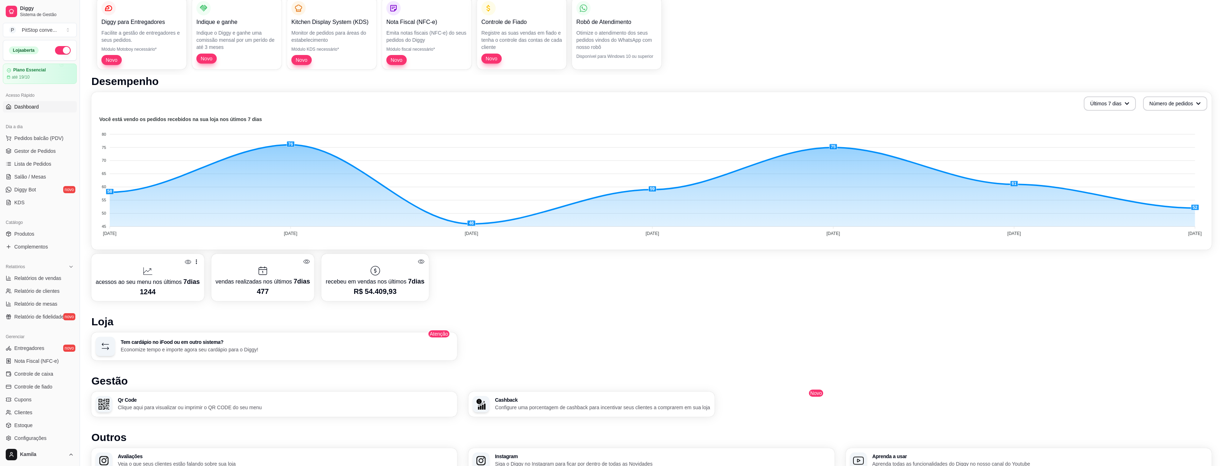
scroll to position [49, 0]
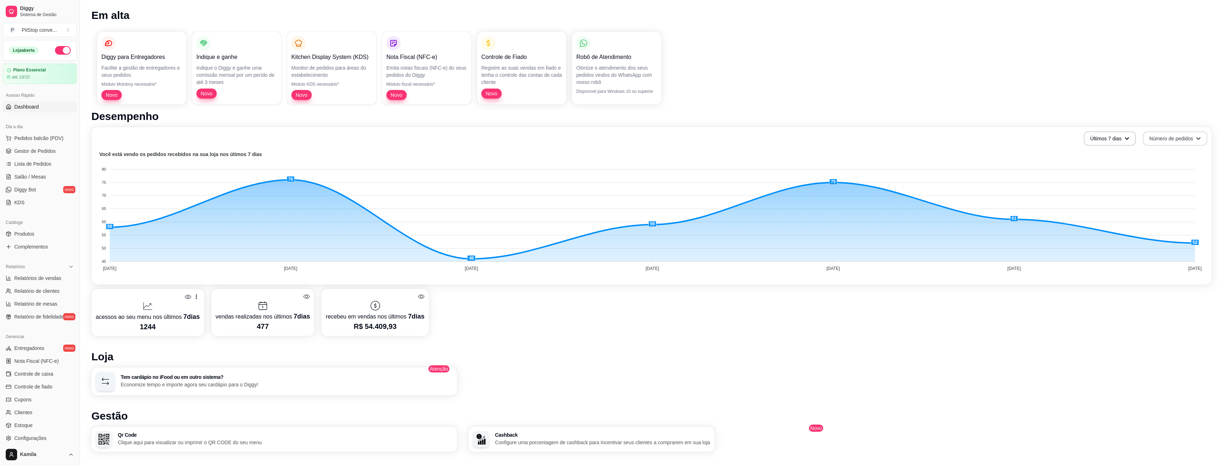
click at [1199, 140] on icon "button" at bounding box center [1198, 138] width 5 height 5
click at [1181, 167] on span "Total em reais de pedidos" at bounding box center [1175, 168] width 60 height 7
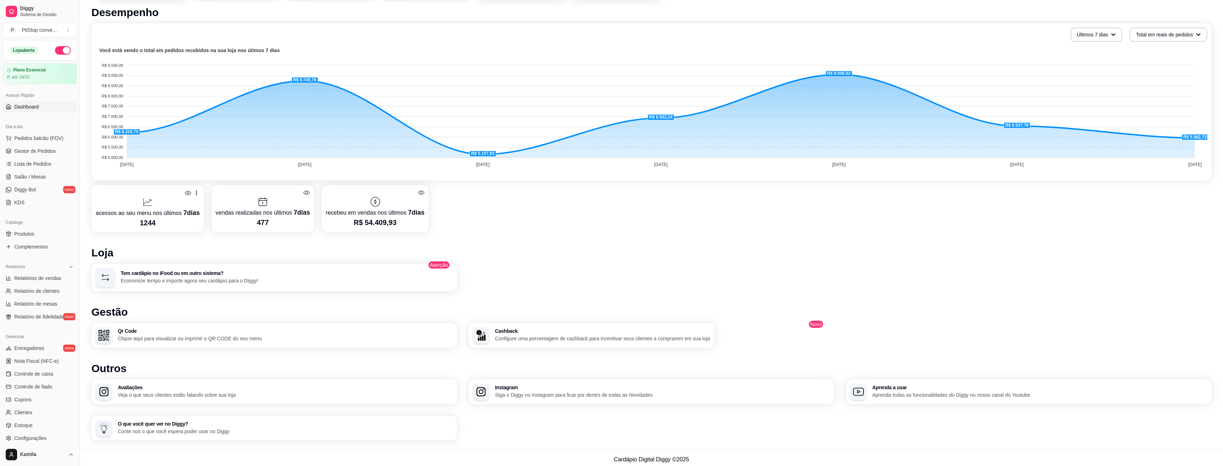
scroll to position [156, 0]
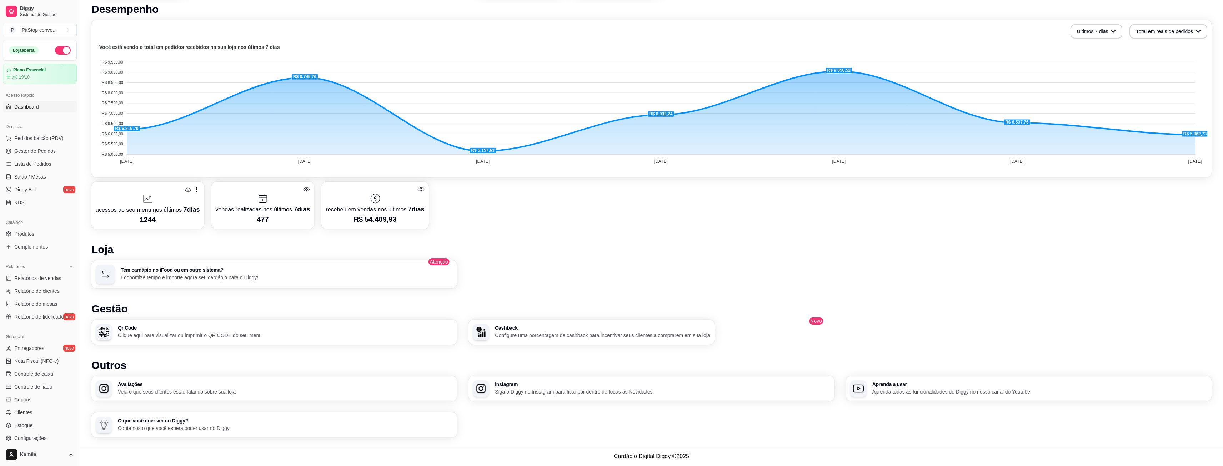
click at [167, 210] on p "acessos ao seu menu nos últimos 7 dias" at bounding box center [148, 210] width 104 height 10
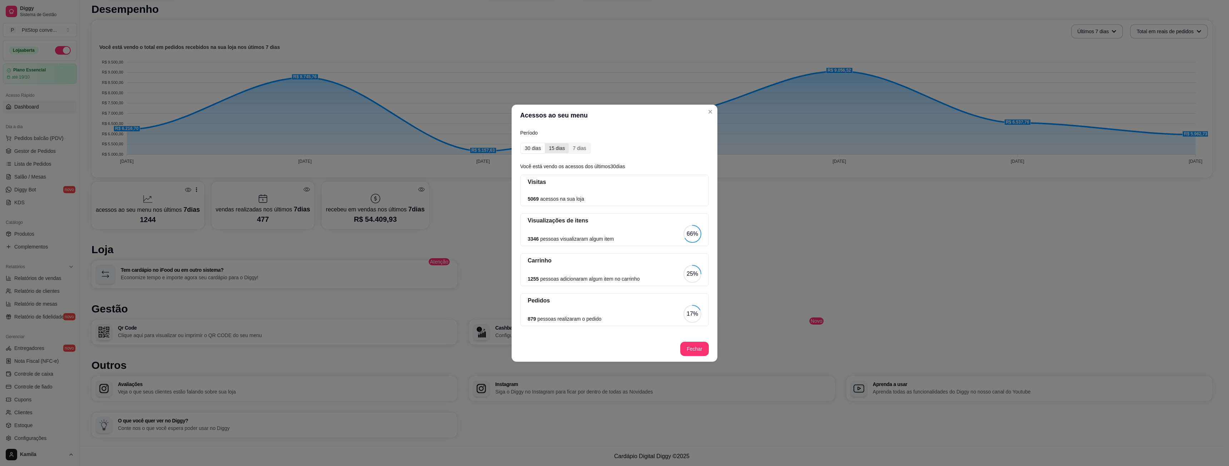
click at [556, 148] on div "15 dias" at bounding box center [557, 148] width 24 height 10
click at [545, 143] on input "15 dias" at bounding box center [545, 143] width 0 height 0
click at [578, 146] on div "7 dias" at bounding box center [579, 148] width 21 height 10
click at [569, 143] on input "7 dias" at bounding box center [569, 143] width 0 height 0
click at [556, 146] on div "15 dias" at bounding box center [557, 148] width 24 height 10
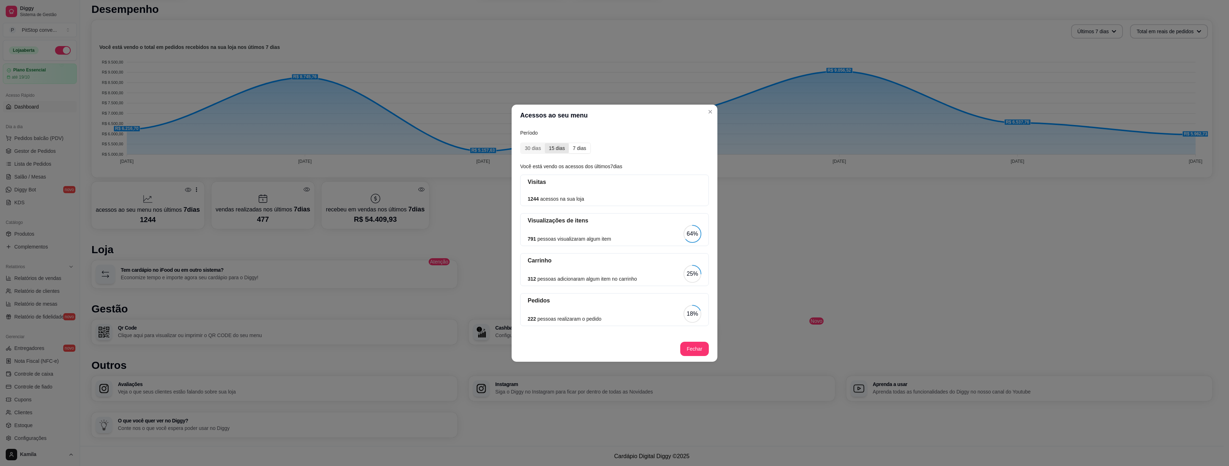
click at [545, 143] on input "15 dias" at bounding box center [545, 143] width 0 height 0
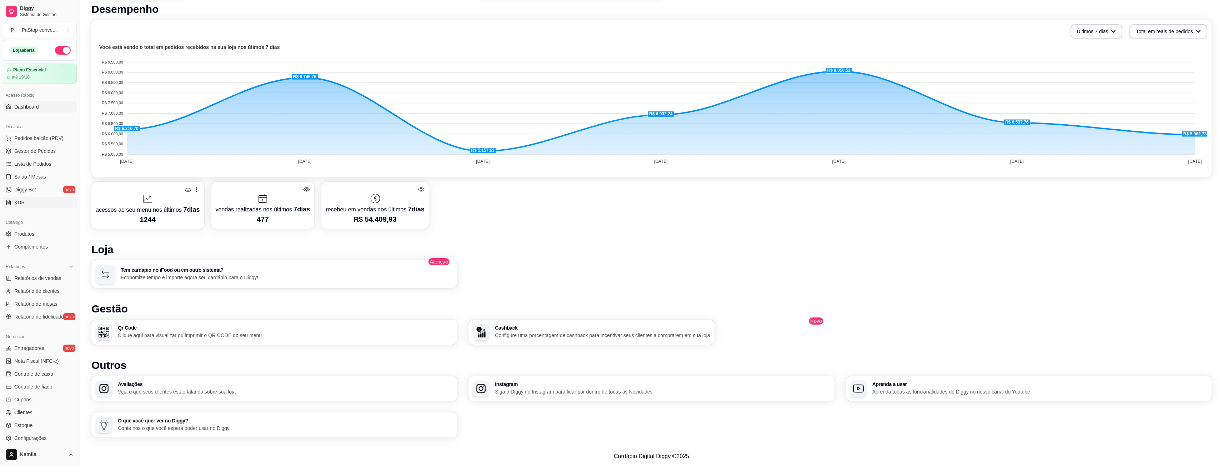
click at [21, 202] on span "KDS" at bounding box center [19, 202] width 10 height 7
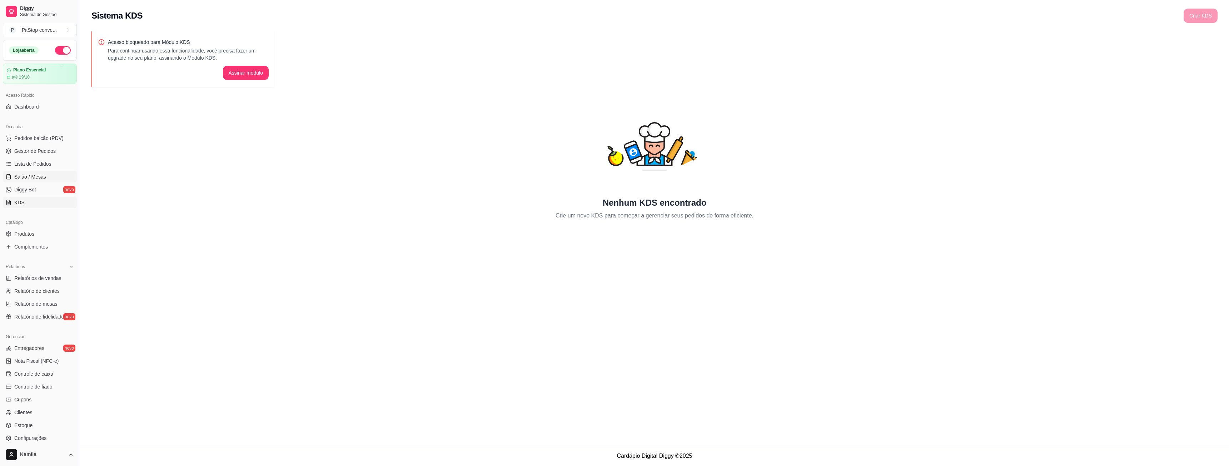
click at [24, 176] on span "Salão / Mesas" at bounding box center [30, 176] width 32 height 7
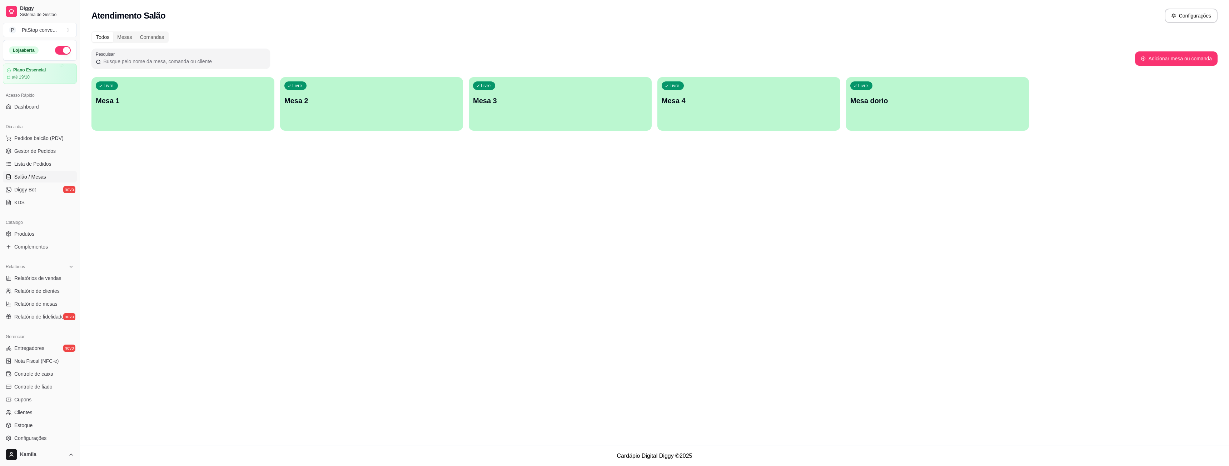
click at [149, 105] on p "Mesa 1" at bounding box center [183, 101] width 174 height 10
click at [30, 72] on article "Plano Essencial" at bounding box center [29, 69] width 33 height 5
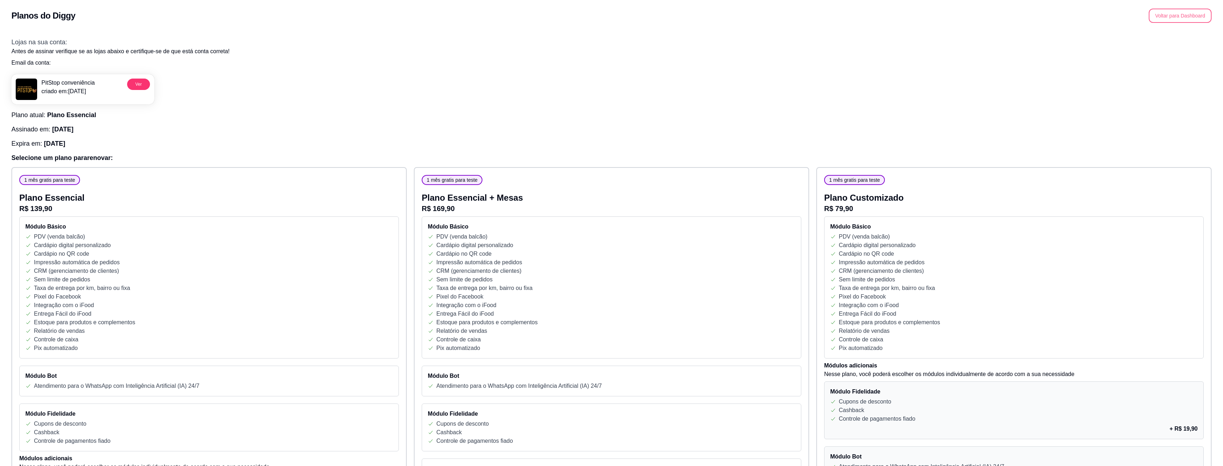
click at [1167, 15] on button "Voltar para Dashboard" at bounding box center [1180, 16] width 63 height 14
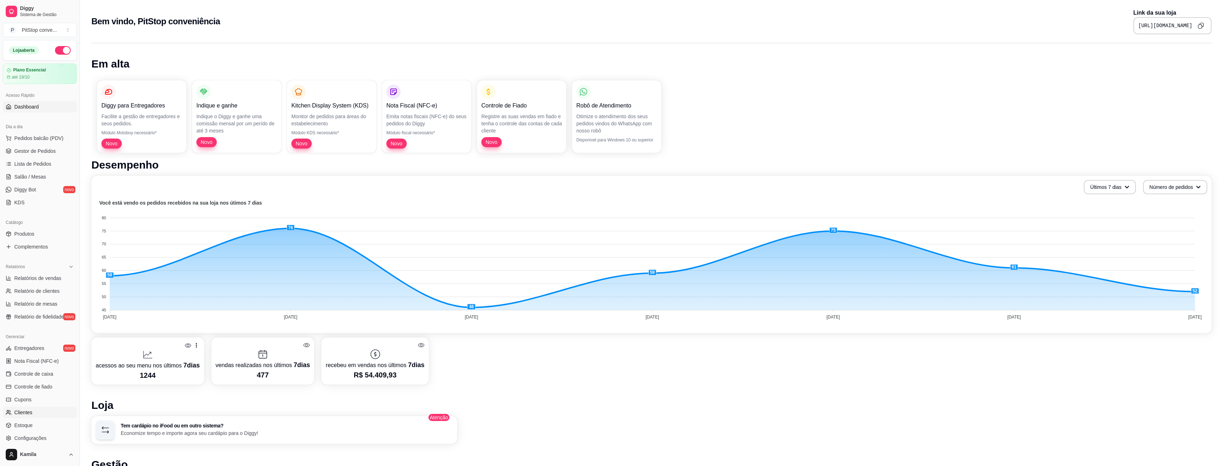
click at [24, 413] on span "Clientes" at bounding box center [23, 412] width 18 height 7
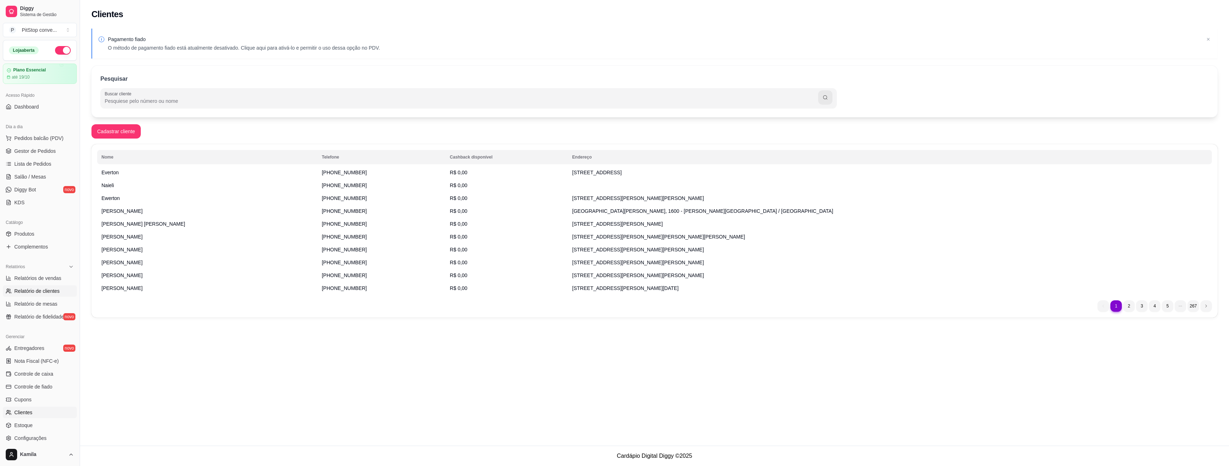
click at [37, 291] on span "Relatório de clientes" at bounding box center [36, 290] width 45 height 7
select select "30"
select select "HIGHEST_TOTAL_SPENT_WITH_ORDERS"
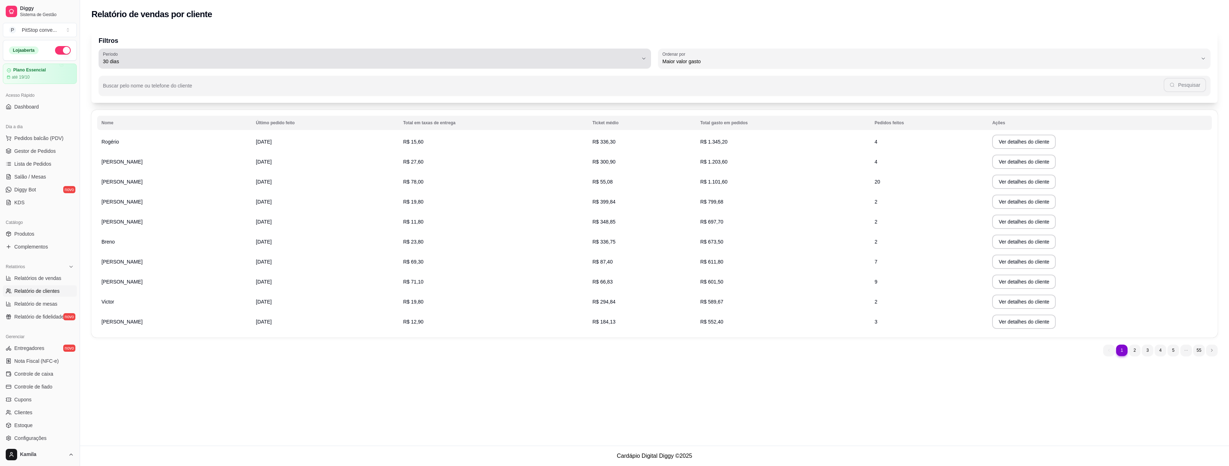
click at [632, 56] on div "30 dias" at bounding box center [370, 58] width 535 height 14
click at [214, 101] on span "7 dias" at bounding box center [371, 102] width 512 height 7
type input "7"
select select "7"
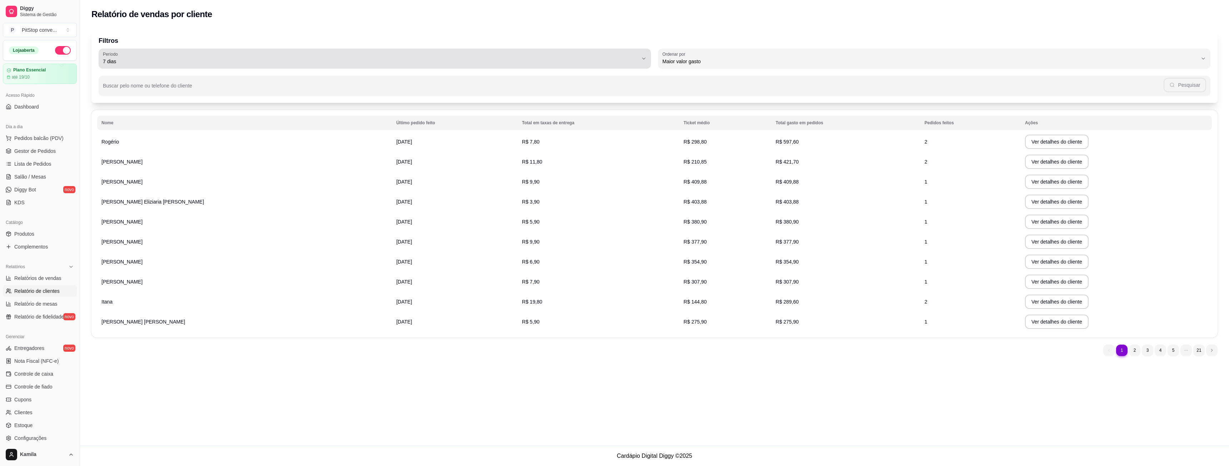
click at [171, 66] on button "Período 7 dias" at bounding box center [375, 59] width 552 height 20
click at [128, 152] on span "60 dias" at bounding box center [371, 148] width 512 height 7
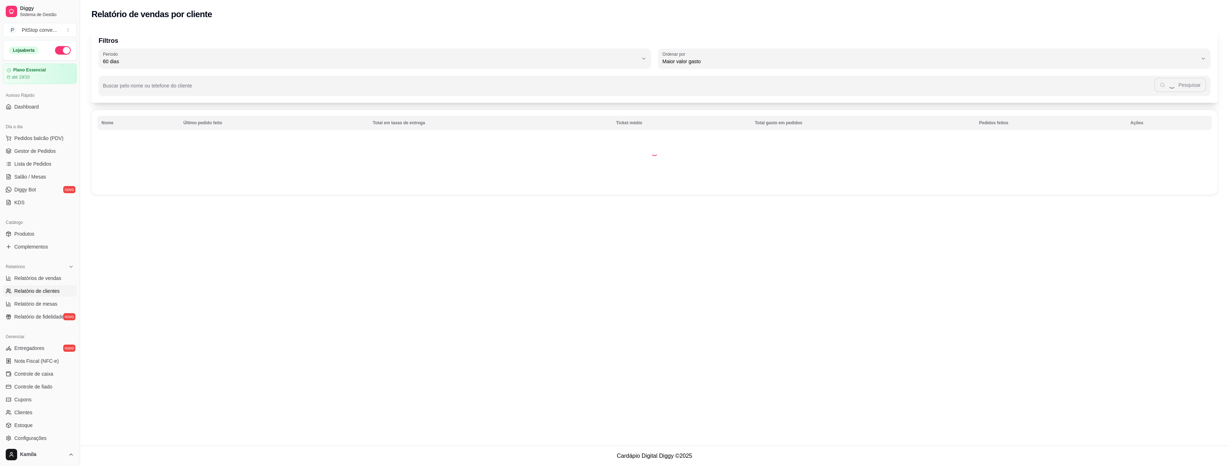
type input "60"
select select "60"
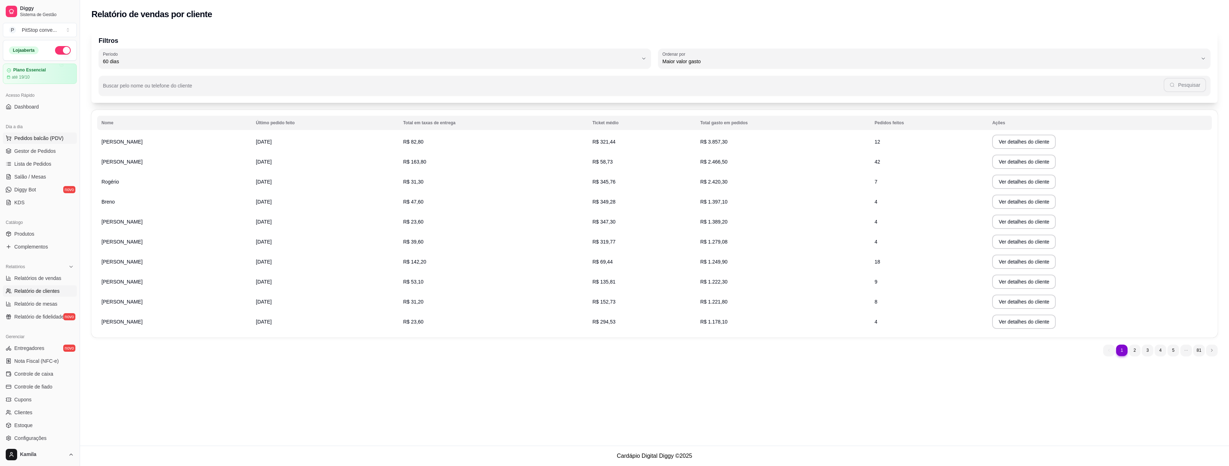
click at [37, 132] on button "Pedidos balcão (PDV)" at bounding box center [40, 137] width 74 height 11
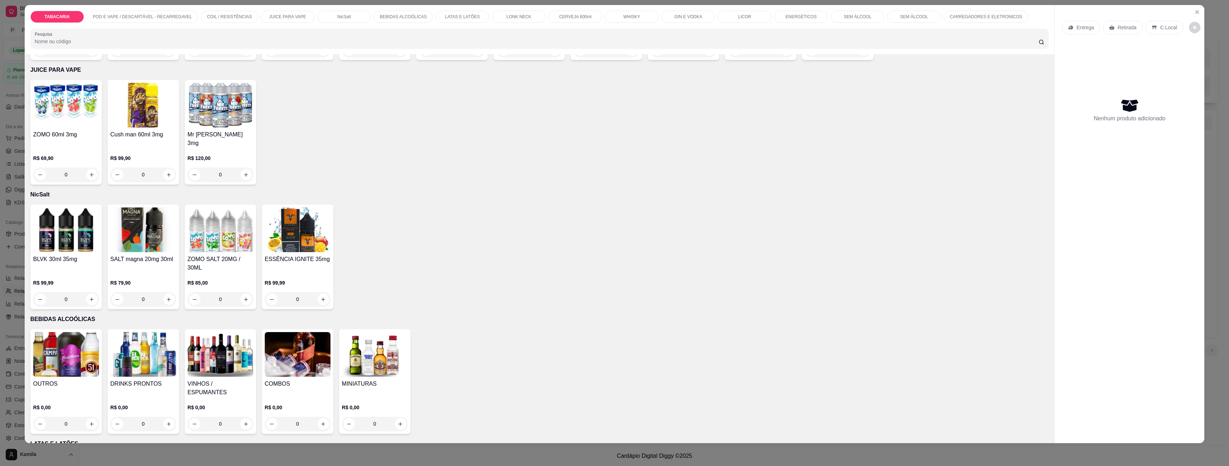
scroll to position [602, 0]
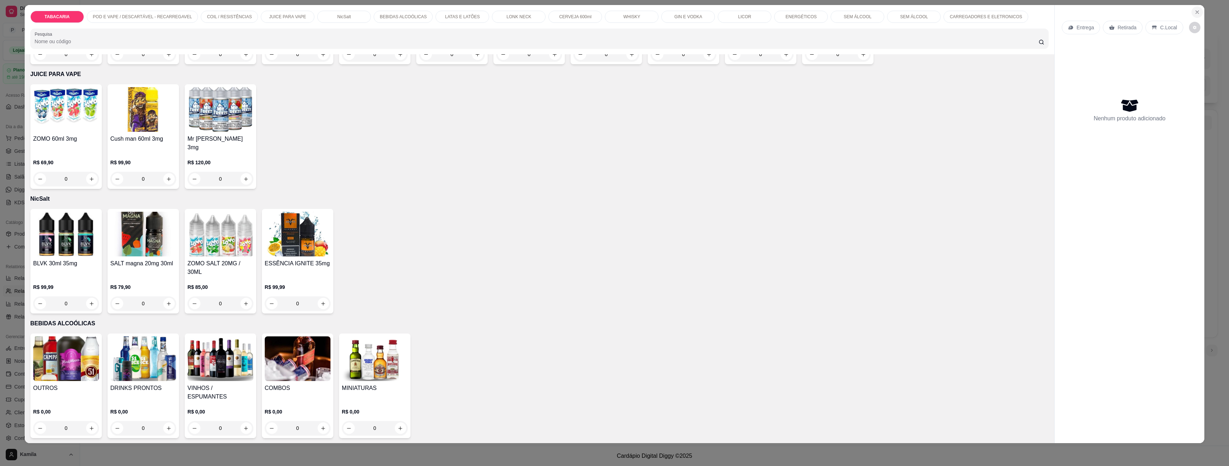
click at [1196, 14] on icon "Close" at bounding box center [1197, 12] width 6 height 6
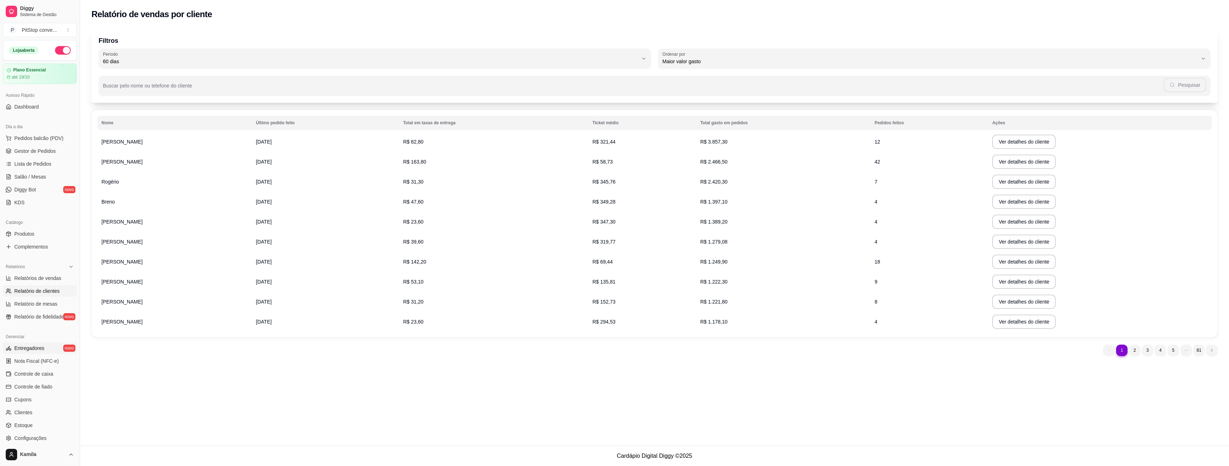
click at [41, 351] on span "Entregadores" at bounding box center [29, 348] width 30 height 7
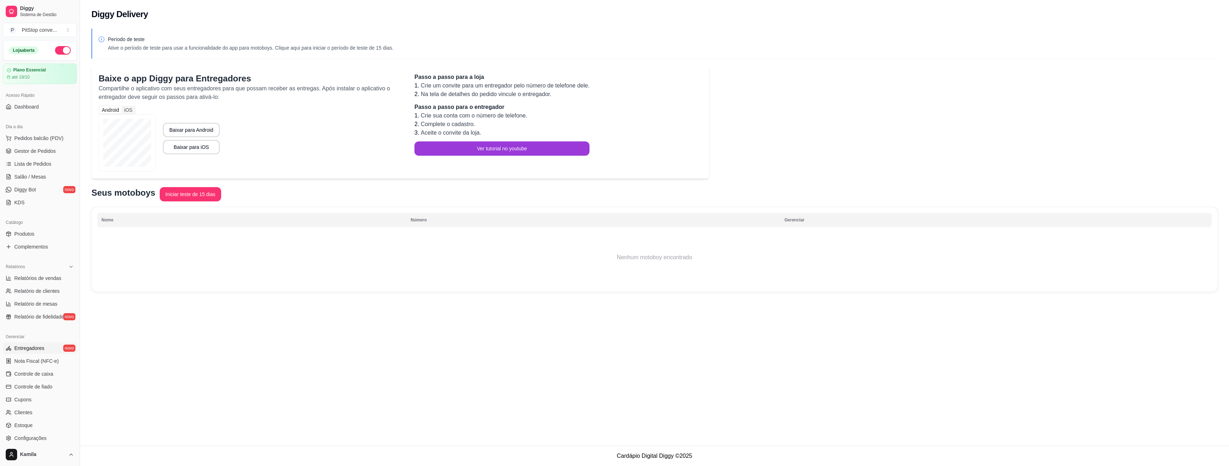
click at [491, 150] on button "Ver tutorial no youtube" at bounding box center [501, 148] width 175 height 14
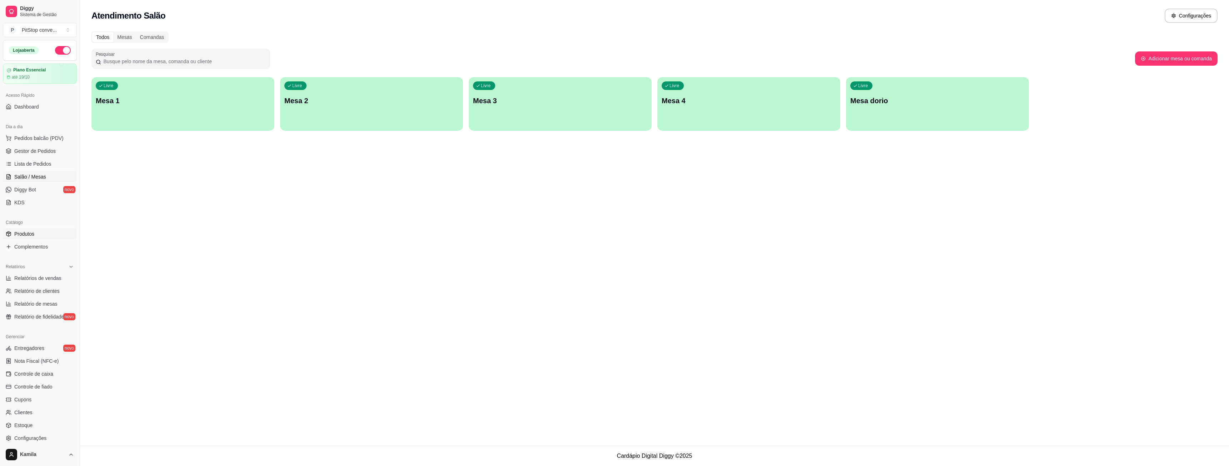
click at [30, 231] on span "Produtos" at bounding box center [24, 233] width 20 height 7
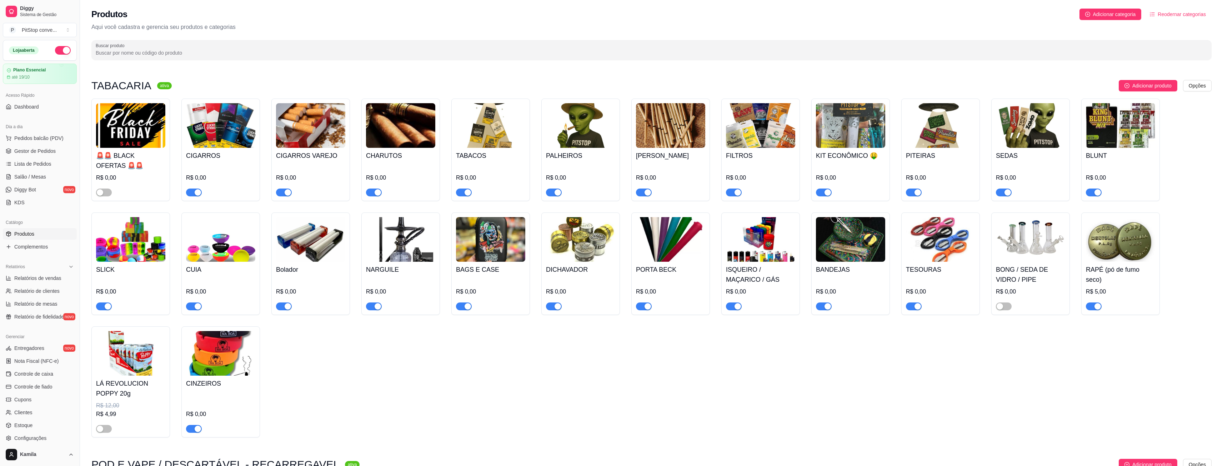
click at [564, 158] on h4 "PALHEIROS" at bounding box center [580, 156] width 69 height 10
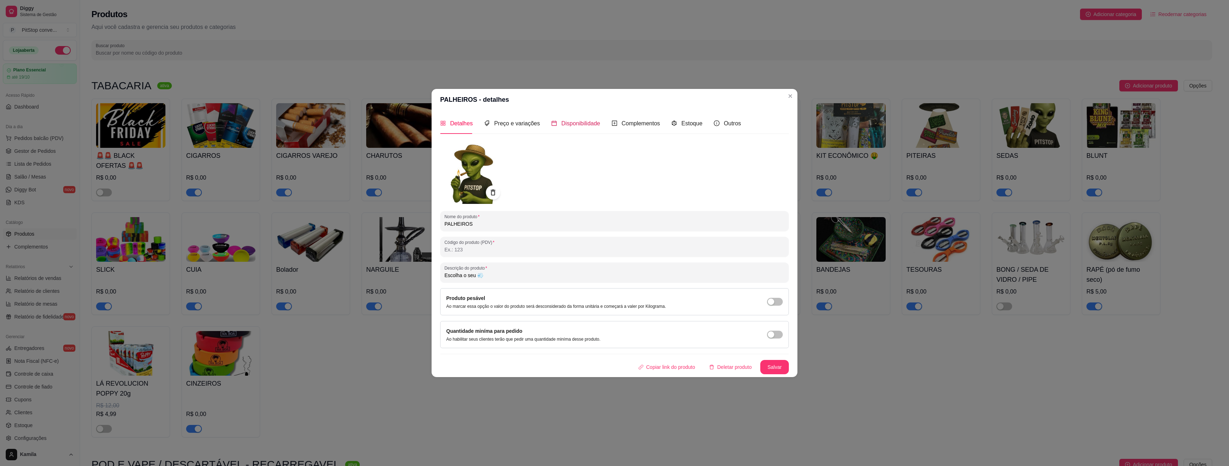
click at [583, 122] on span "Disponibilidade" at bounding box center [580, 123] width 39 height 6
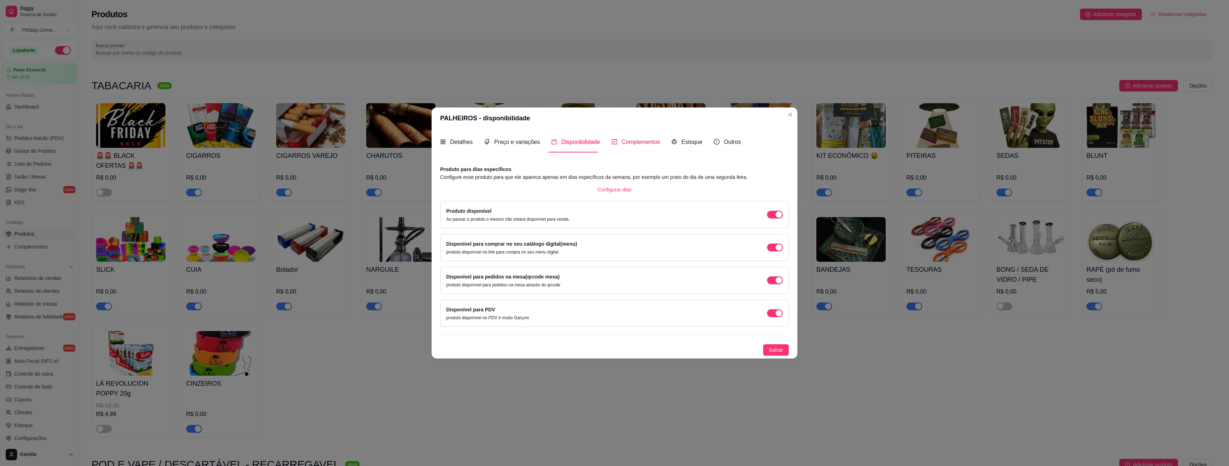
click at [627, 141] on span "Complementos" at bounding box center [640, 142] width 39 height 6
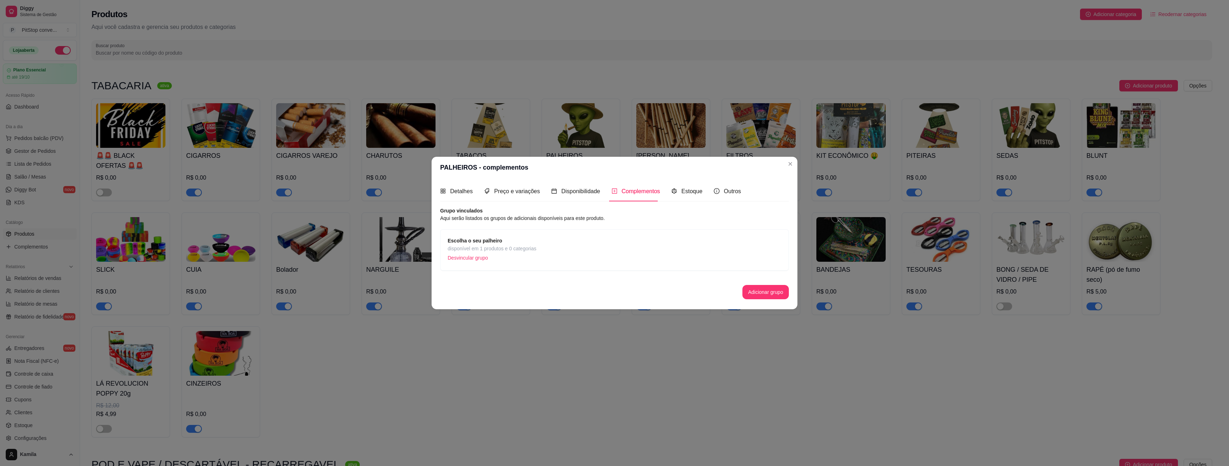
click at [508, 242] on span "Escolha o seu palheiro" at bounding box center [491, 241] width 89 height 8
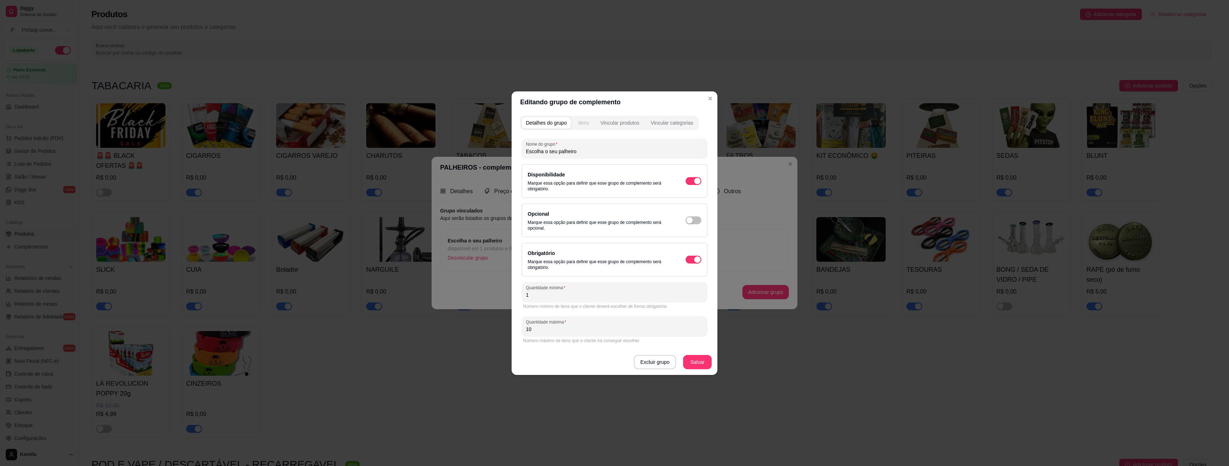
click at [592, 123] on button "Itens" at bounding box center [583, 122] width 19 height 11
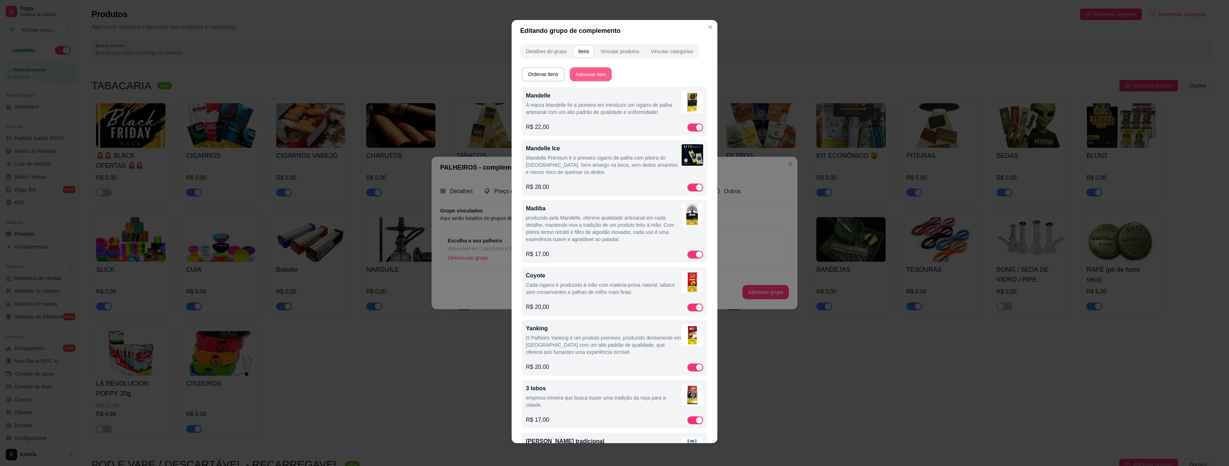
click at [596, 75] on button "Adicionar item" at bounding box center [591, 74] width 42 height 14
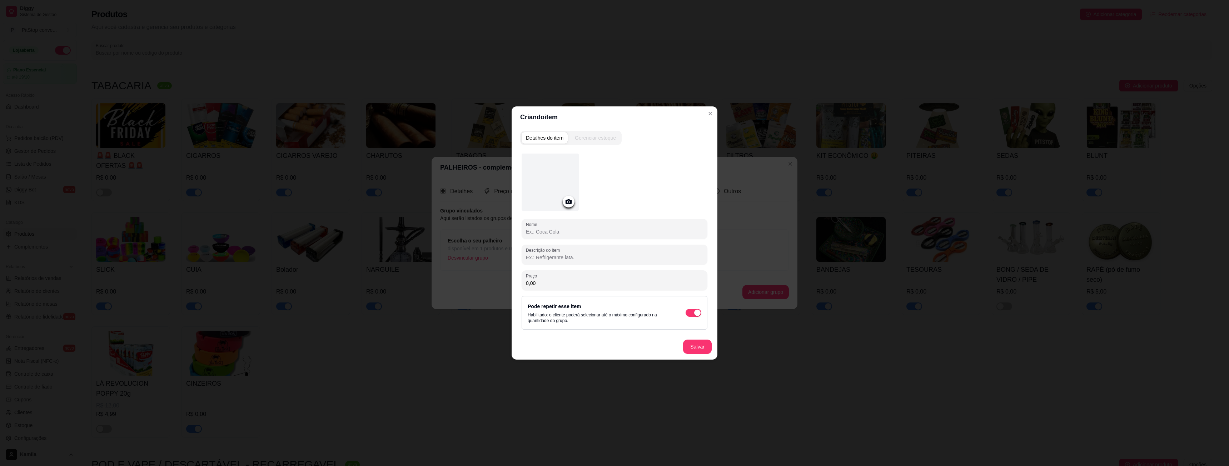
click at [569, 201] on circle at bounding box center [568, 202] width 2 height 2
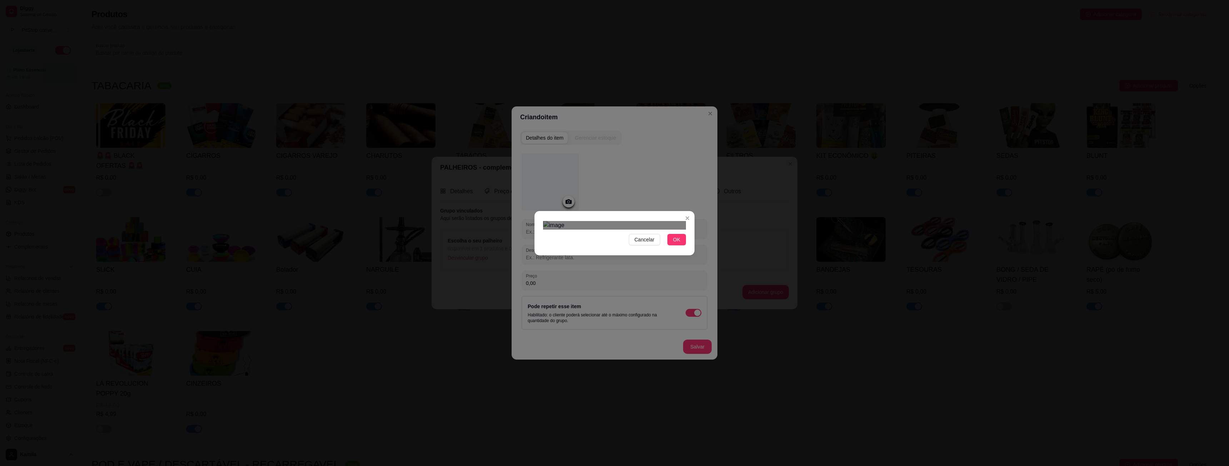
click at [604, 246] on div "Use the arrow keys to move the crop selection area" at bounding box center [617, 310] width 129 height 129
click at [678, 244] on span "OK" at bounding box center [676, 240] width 7 height 8
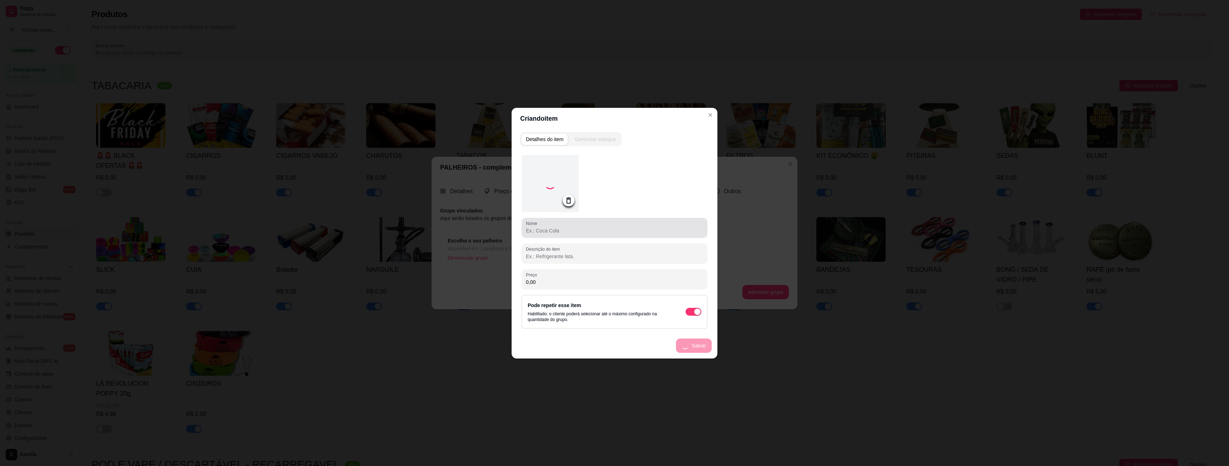
click at [573, 230] on input "Nome" at bounding box center [614, 230] width 177 height 7
type input "3 LOBOS COM PITEIRA"
click at [555, 285] on input "0,00" at bounding box center [614, 282] width 177 height 7
click at [571, 201] on icon at bounding box center [568, 201] width 8 height 8
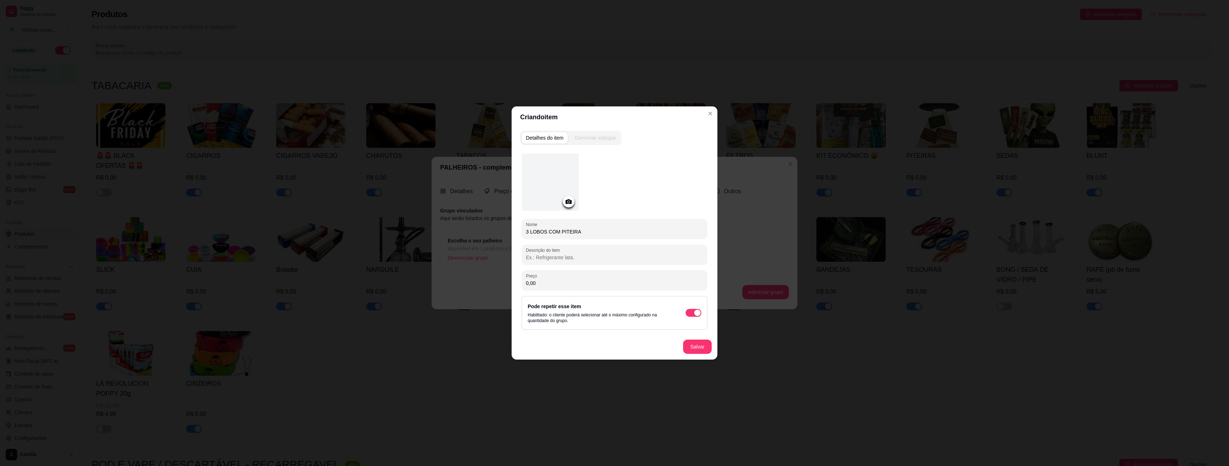
click at [571, 201] on icon at bounding box center [568, 201] width 6 height 5
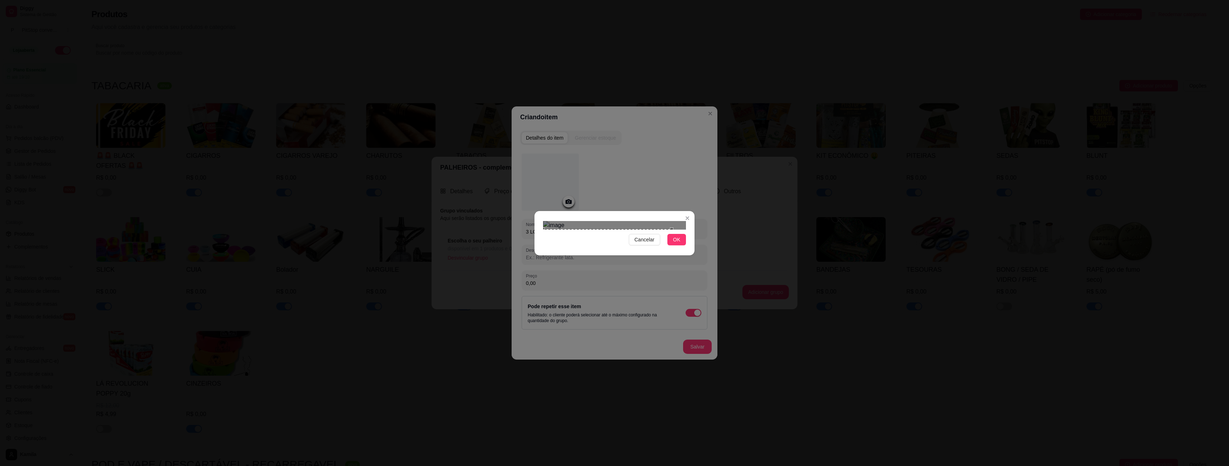
click at [641, 259] on div "Use the arrow keys to move the crop selection area" at bounding box center [607, 277] width 129 height 96
click at [675, 244] on span "OK" at bounding box center [676, 240] width 7 height 8
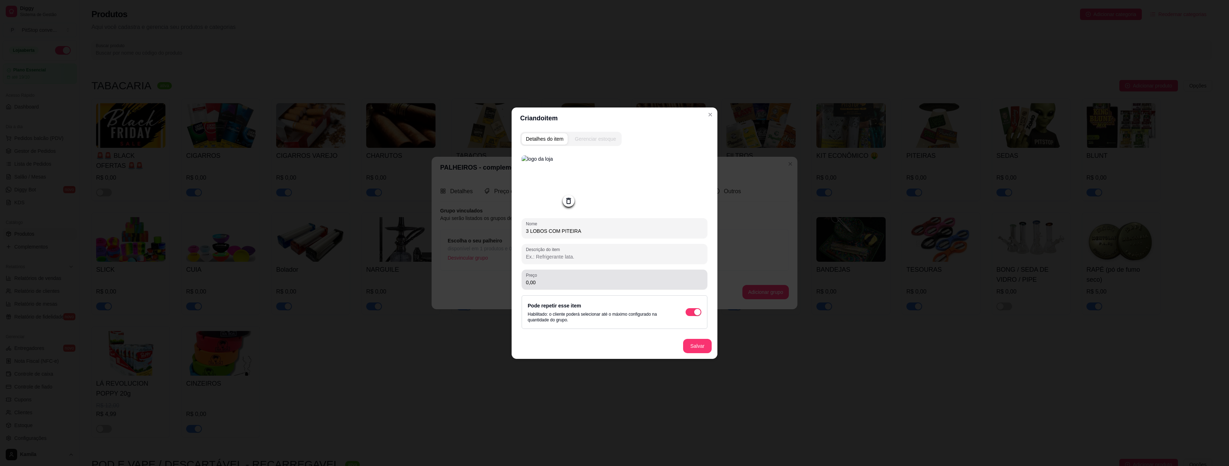
click at [540, 281] on input "0,00" at bounding box center [614, 282] width 177 height 7
type input "23,00"
click at [701, 349] on button "Salvar" at bounding box center [697, 346] width 29 height 14
